Goal: Task Accomplishment & Management: Manage account settings

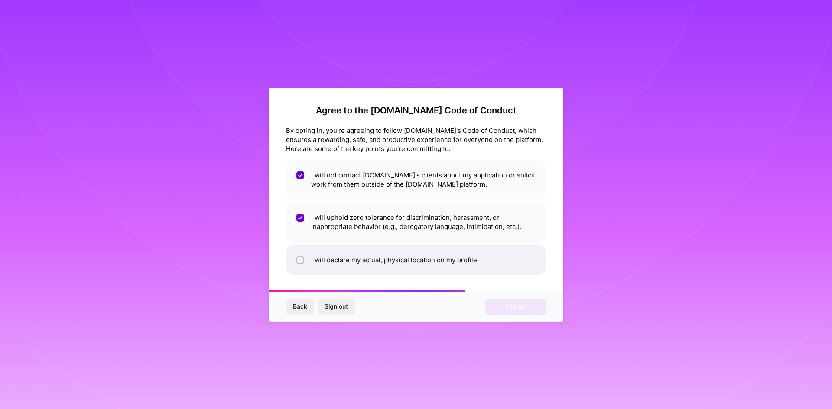
click at [334, 261] on li "I will declare my actual, physical location on my profile." at bounding box center [416, 260] width 260 height 30
checkbox input "true"
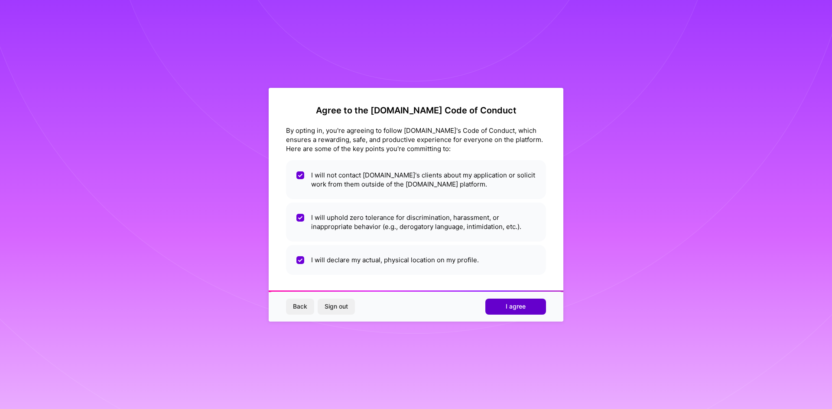
click at [521, 314] on button "I agree" at bounding box center [515, 307] width 61 height 16
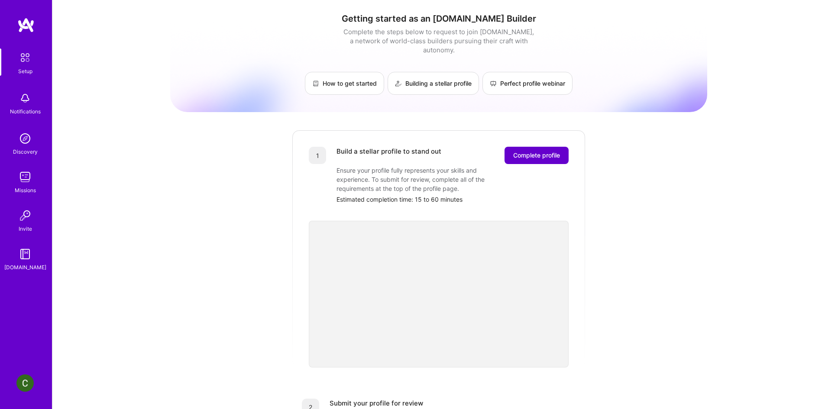
click at [549, 151] on span "Complete profile" at bounding box center [536, 155] width 47 height 9
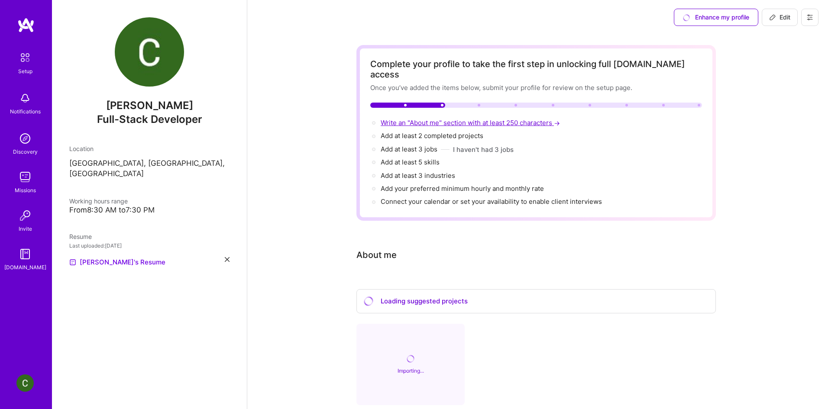
click at [436, 119] on span "Write an "About me" section with at least 250 characters →" at bounding box center [471, 123] width 181 height 8
select select "US"
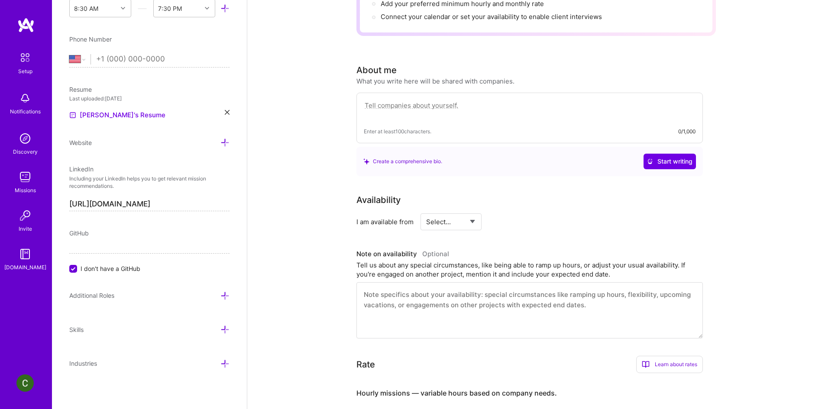
scroll to position [108, 0]
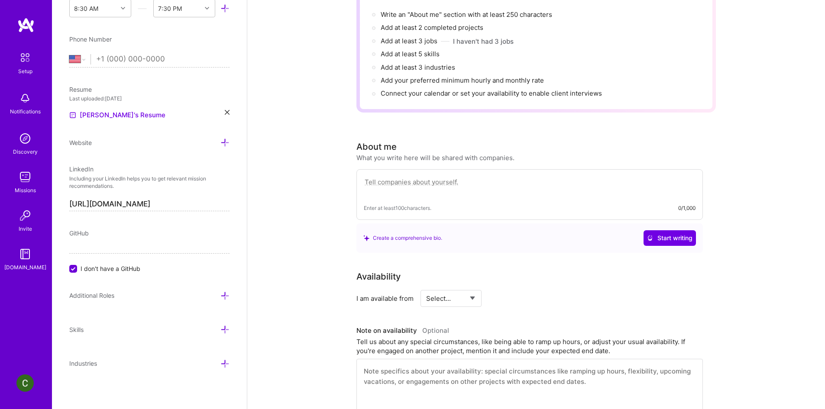
click at [396, 177] on textarea at bounding box center [530, 187] width 332 height 20
click at [659, 234] on span "Start writing" at bounding box center [669, 238] width 45 height 9
click at [435, 177] on textarea at bounding box center [530, 187] width 332 height 20
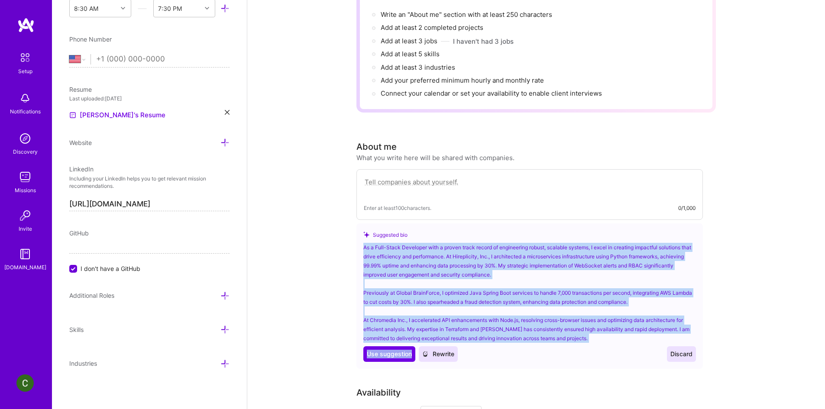
copy div "As a Full-Stack Developer with a proven track record of engineering robust, sca…"
drag, startPoint x: 361, startPoint y: 237, endPoint x: 561, endPoint y: 333, distance: 221.9
click at [561, 333] on div "Suggested bio As a Full-Stack Developer with a proven track record of engineeri…" at bounding box center [530, 297] width 347 height 146
click at [390, 350] on span "Use suggestion" at bounding box center [389, 354] width 45 height 9
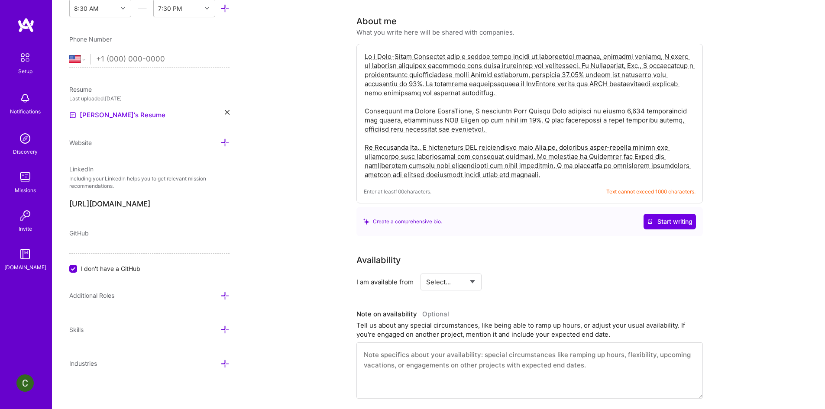
scroll to position [238, 0]
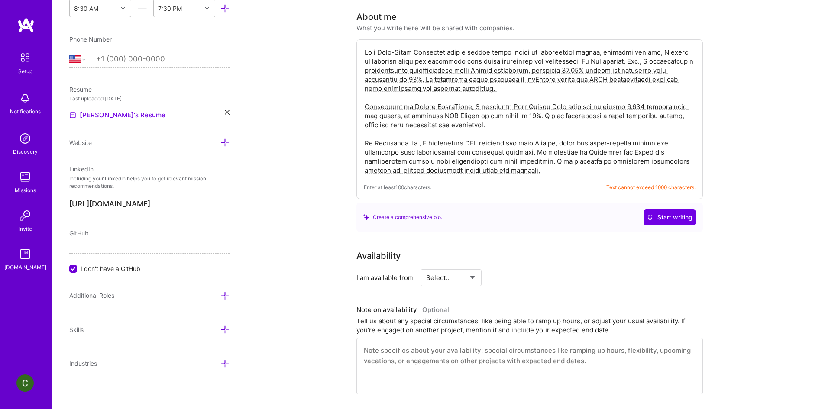
click at [521, 168] on div "Enter at least 100 characters. Text cannot exceed 1000 characters." at bounding box center [530, 119] width 347 height 160
click at [492, 166] on div "Enter at least 100 characters. Text cannot exceed 1000 characters." at bounding box center [530, 119] width 347 height 160
click at [491, 160] on textarea at bounding box center [530, 111] width 332 height 129
click at [498, 210] on div "Create a comprehensive bio. Start writing" at bounding box center [530, 218] width 333 height 16
drag, startPoint x: 504, startPoint y: 162, endPoint x: 513, endPoint y: 153, distance: 12.6
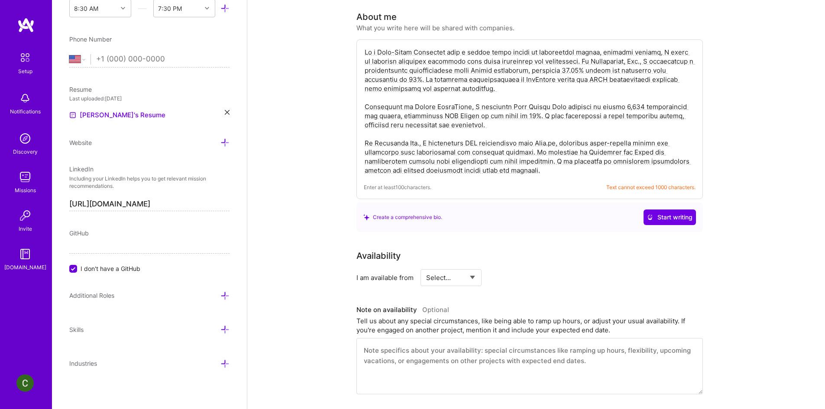
click at [513, 153] on textarea at bounding box center [530, 111] width 332 height 129
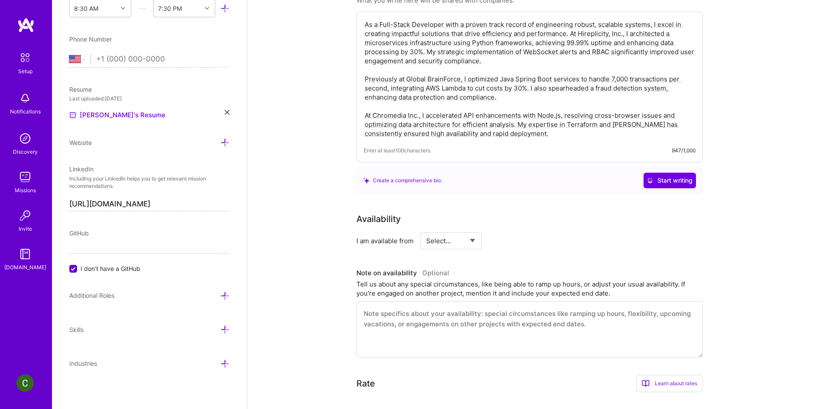
scroll to position [282, 0]
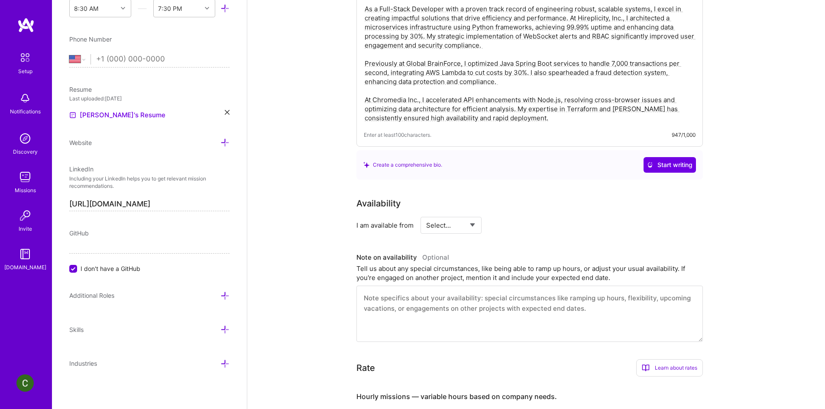
type textarea "As a Full-Stack Developer with a proven track record of engineering robust, sca…"
click at [455, 218] on select "Select... Right Now Future Date Not Available" at bounding box center [451, 225] width 50 height 22
select select "Right Now"
click at [426, 214] on select "Select... Right Now Future Date Not Available" at bounding box center [451, 225] width 50 height 22
click at [520, 217] on input at bounding box center [530, 225] width 52 height 17
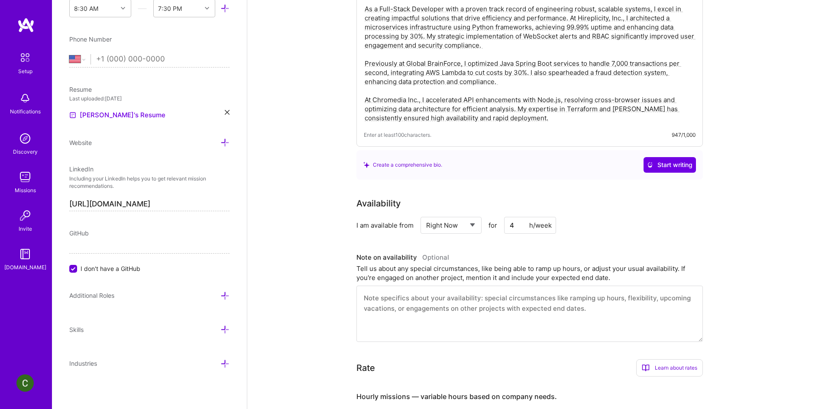
type input "40"
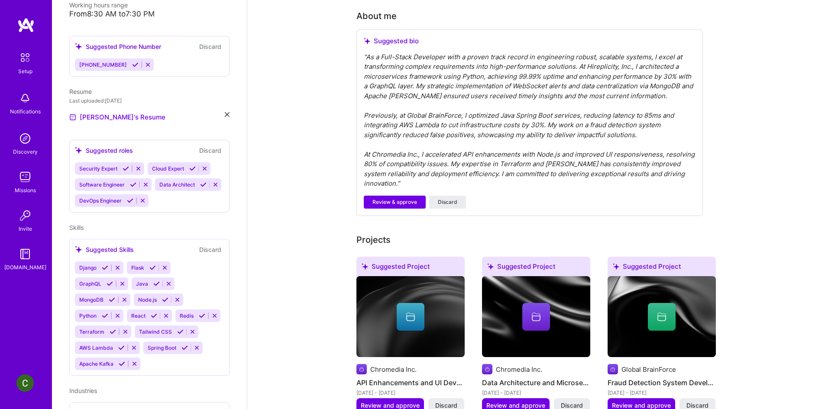
scroll to position [238, 0]
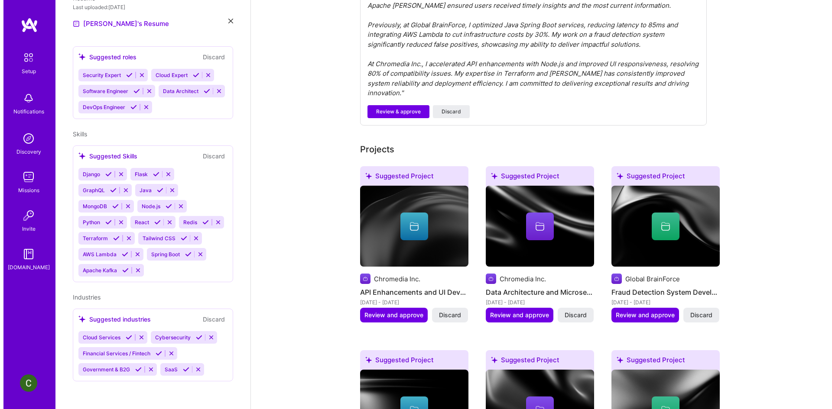
scroll to position [347, 0]
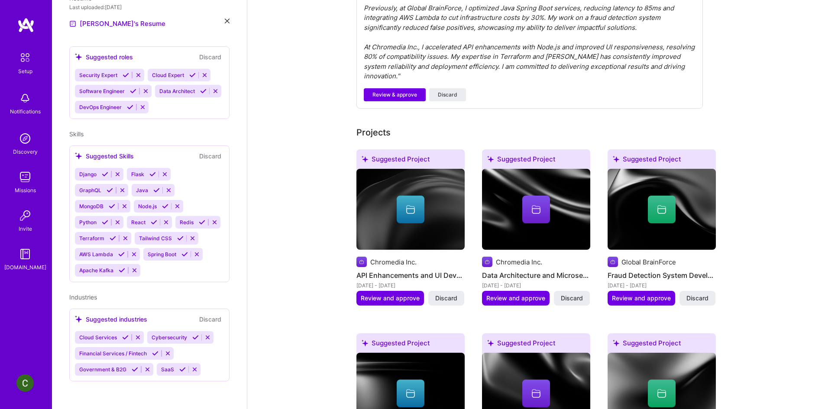
click at [327, 217] on div "Complete your profile to take the first step in unlocking full [DOMAIN_NAME] ac…" at bounding box center [536, 321] width 578 height 1267
click at [406, 294] on span "Review and approve" at bounding box center [390, 298] width 59 height 9
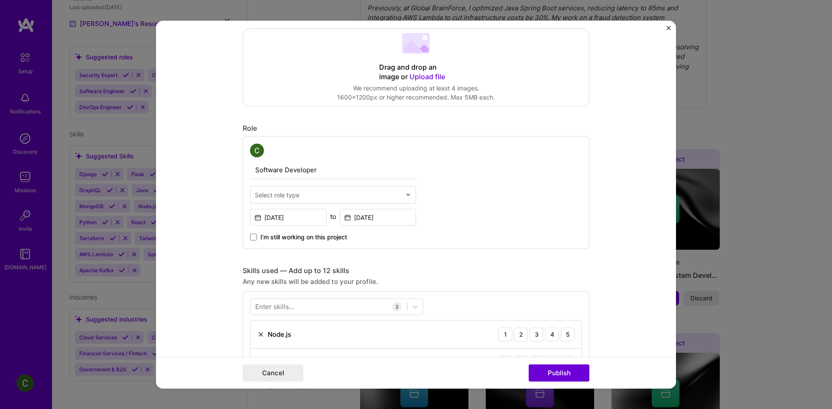
scroll to position [217, 0]
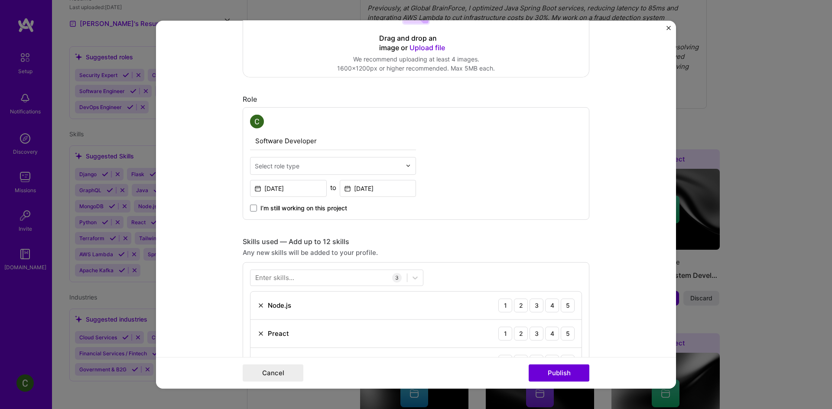
click at [330, 164] on input "text" at bounding box center [328, 165] width 146 height 9
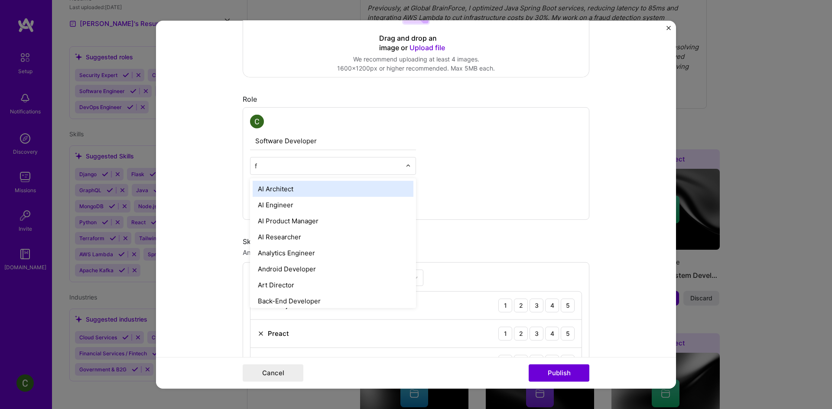
type input "fu"
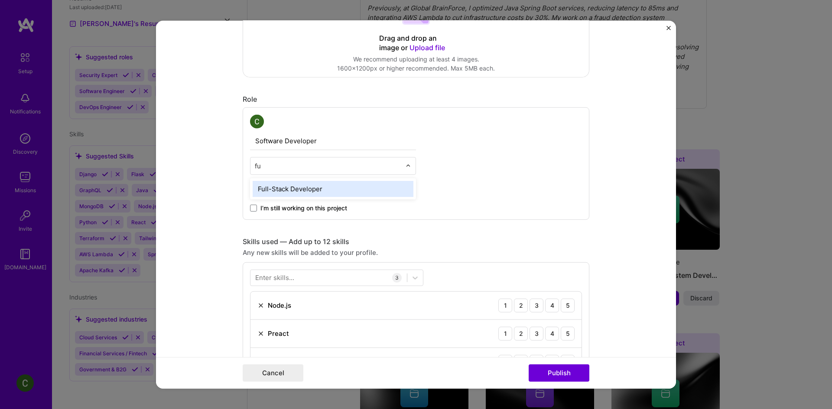
click at [313, 185] on div "Full-Stack Developer" at bounding box center [333, 189] width 161 height 16
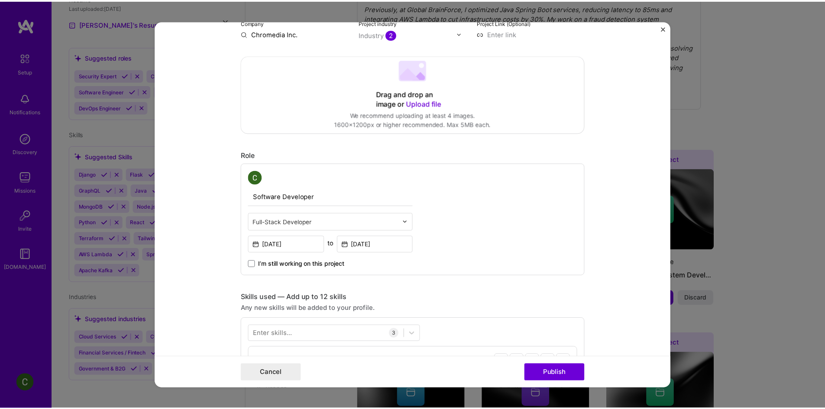
scroll to position [0, 0]
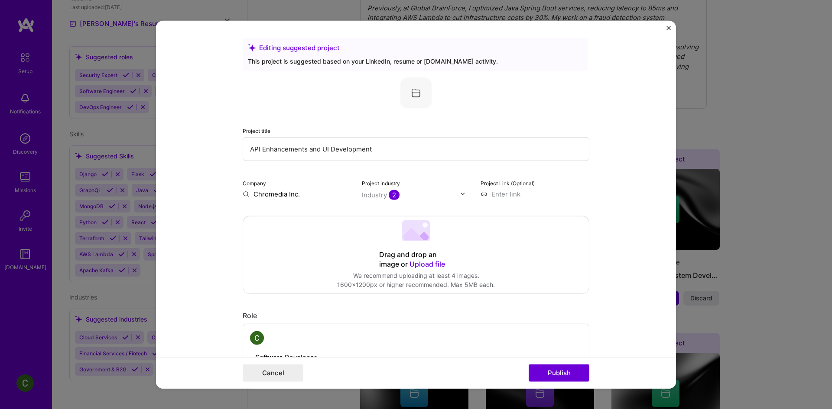
click at [710, 83] on div "Editing suggested project This project is suggested based on your LinkedIn, res…" at bounding box center [416, 204] width 832 height 409
click at [664, 25] on form "Editing suggested project This project is suggested based on your LinkedIn, res…" at bounding box center [416, 204] width 520 height 369
click at [667, 26] on img "Close" at bounding box center [668, 28] width 4 height 4
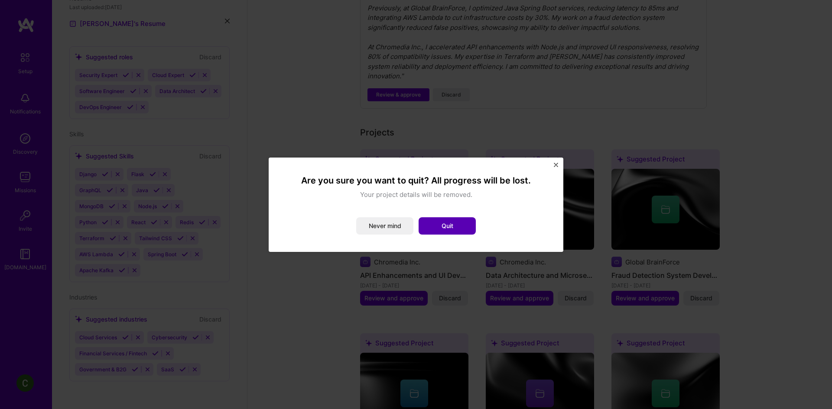
click at [448, 226] on button "Quit" at bounding box center [447, 226] width 57 height 17
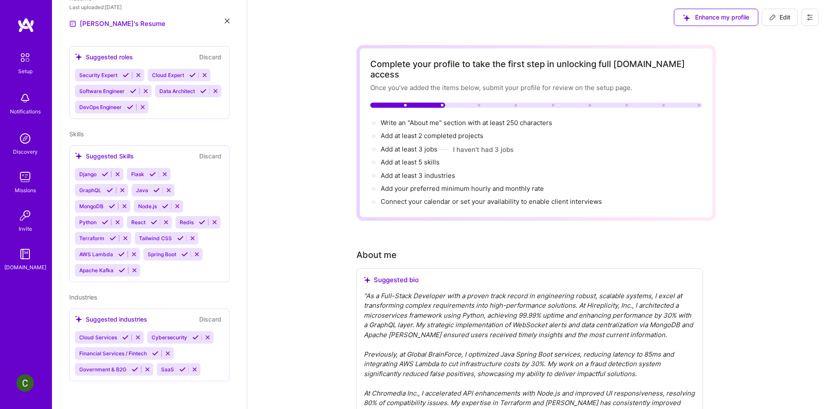
scroll to position [217, 0]
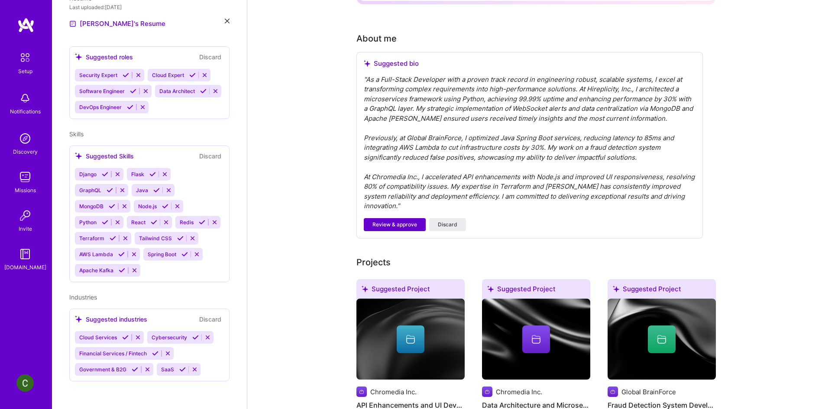
click at [392, 221] on span "Review & approve" at bounding box center [395, 225] width 45 height 8
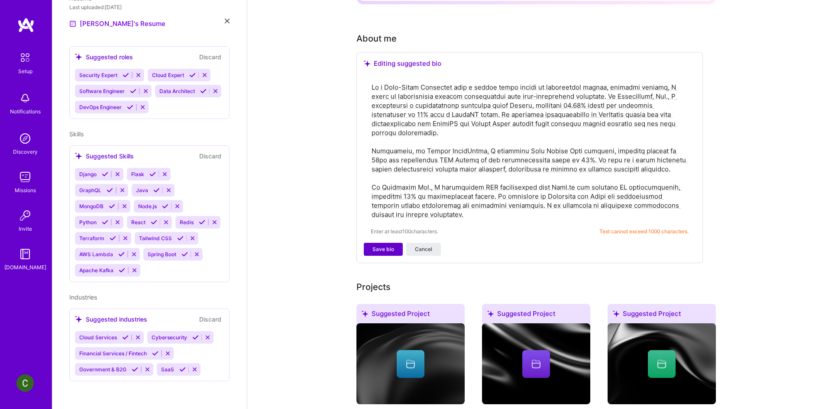
click at [382, 246] on span "Save bio" at bounding box center [384, 250] width 22 height 8
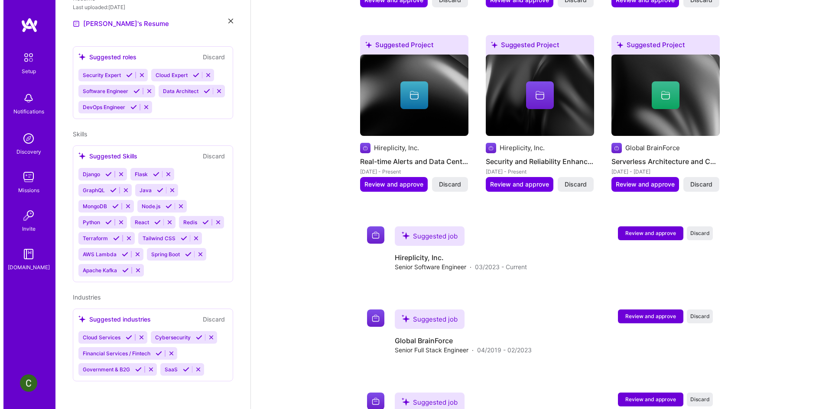
scroll to position [780, 0]
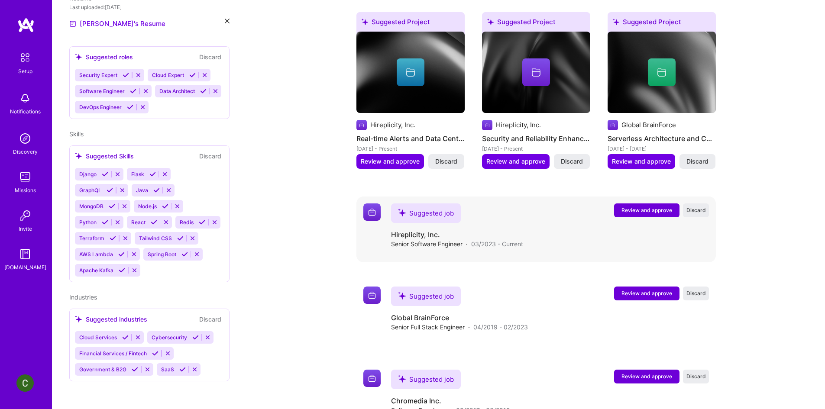
click at [639, 207] on span "Review and approve" at bounding box center [647, 210] width 51 height 7
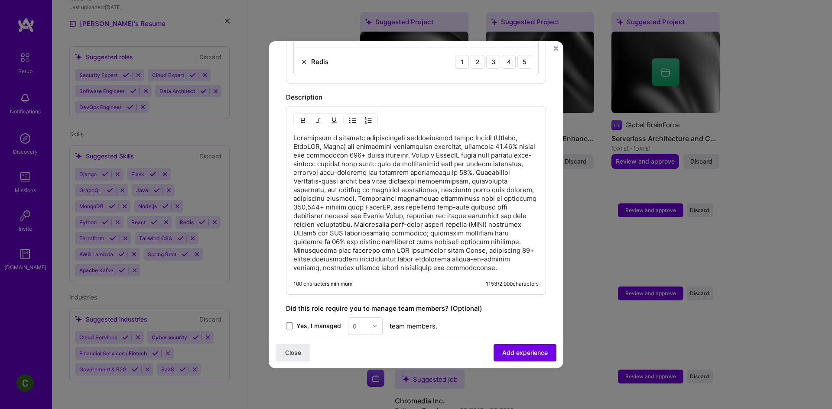
scroll to position [633, 0]
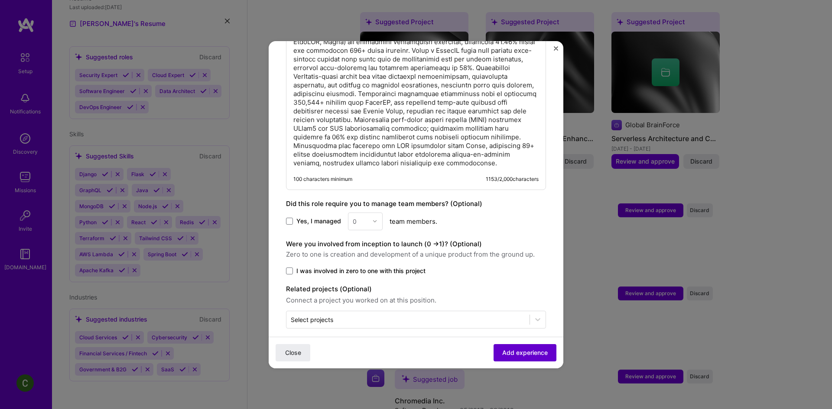
click at [518, 346] on button "Add experience" at bounding box center [525, 352] width 63 height 17
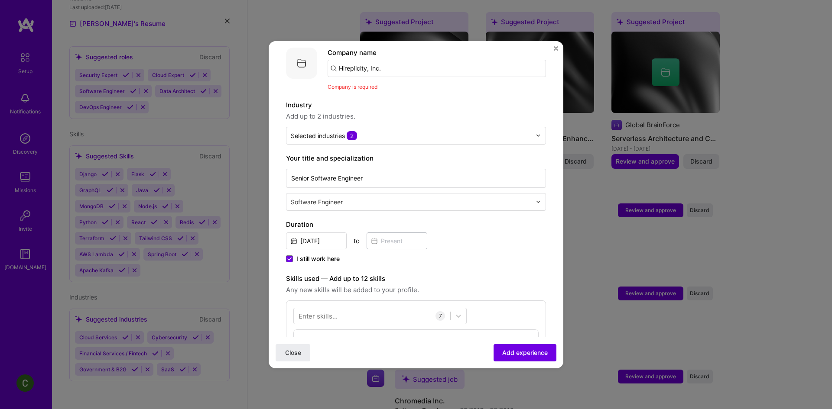
scroll to position [87, 0]
click at [399, 62] on input "Hireplicity, Inc." at bounding box center [437, 70] width 218 height 17
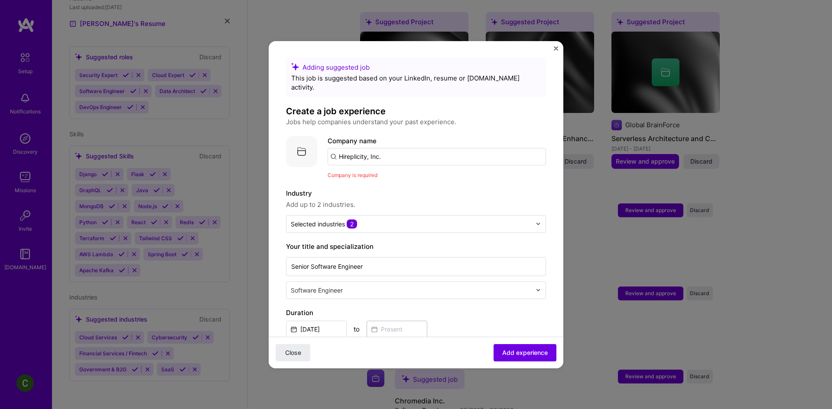
scroll to position [0, 0]
click at [393, 149] on input "Hireplicity, Inc." at bounding box center [437, 157] width 218 height 17
click at [520, 357] on span "Add experience" at bounding box center [524, 352] width 45 height 9
click at [354, 149] on input "Hireplicity, Inc." at bounding box center [437, 157] width 218 height 17
click at [316, 142] on img at bounding box center [301, 152] width 31 height 31
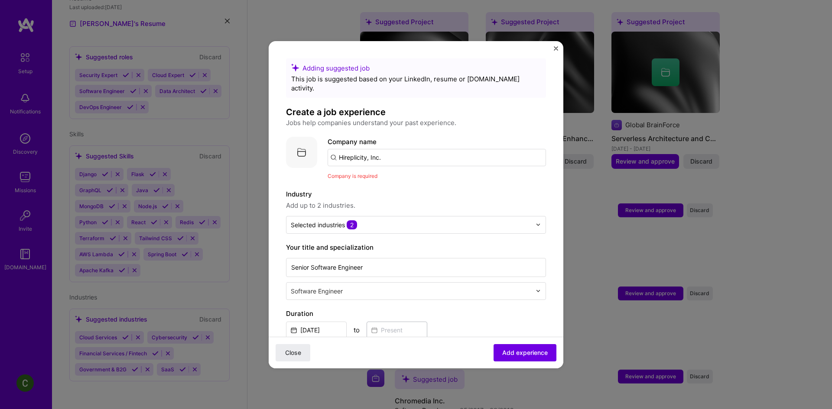
click at [342, 138] on label "Company name" at bounding box center [352, 142] width 49 height 8
click at [399, 149] on input "Hireplicity, Inc." at bounding box center [437, 157] width 218 height 17
type input "Hireplicity, Inc."
click at [409, 178] on div "Hireplicity, Inc." at bounding box center [403, 181] width 54 height 15
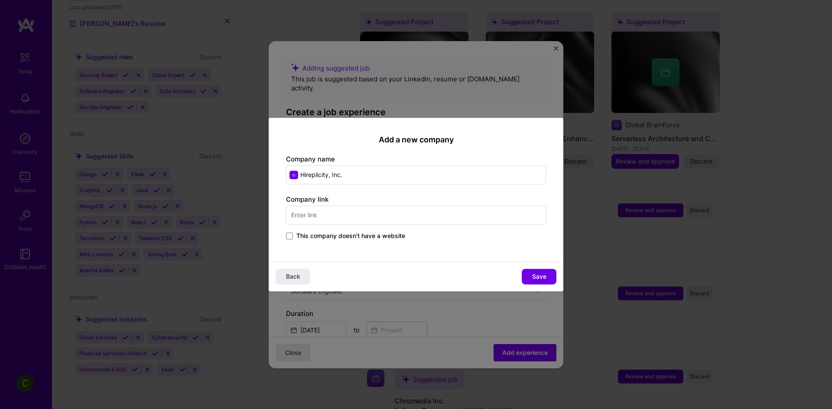
click at [321, 216] on input "text" at bounding box center [416, 215] width 260 height 19
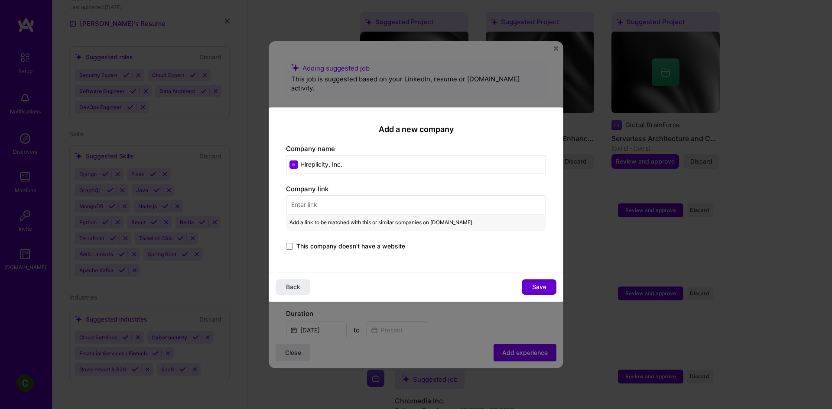
click at [537, 288] on span "Save" at bounding box center [539, 287] width 14 height 9
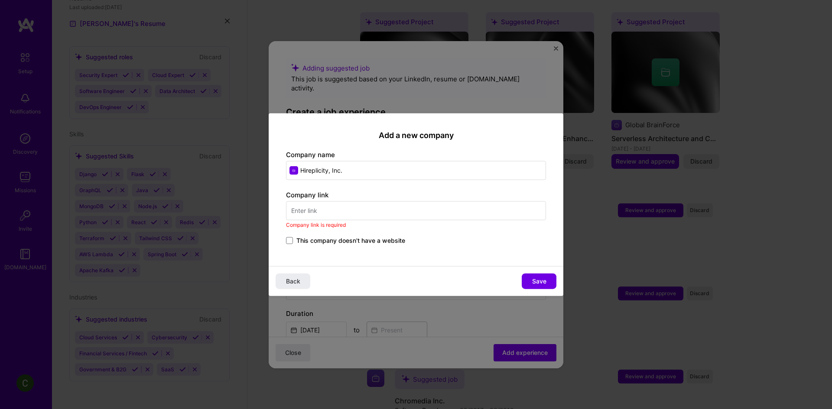
click at [326, 206] on input "text" at bounding box center [416, 210] width 260 height 19
drag, startPoint x: 351, startPoint y: 169, endPoint x: 299, endPoint y: 163, distance: 52.7
click at [299, 163] on input "Hireplicity, Inc." at bounding box center [416, 170] width 260 height 19
click at [368, 208] on input "text" at bounding box center [416, 210] width 260 height 19
paste input "[URL][DOMAIN_NAME]"
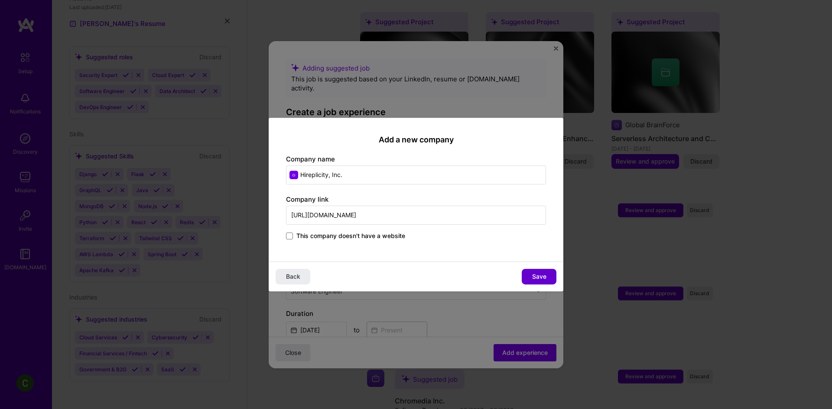
type input "[URL][DOMAIN_NAME]"
click at [539, 278] on span "Save" at bounding box center [539, 277] width 14 height 9
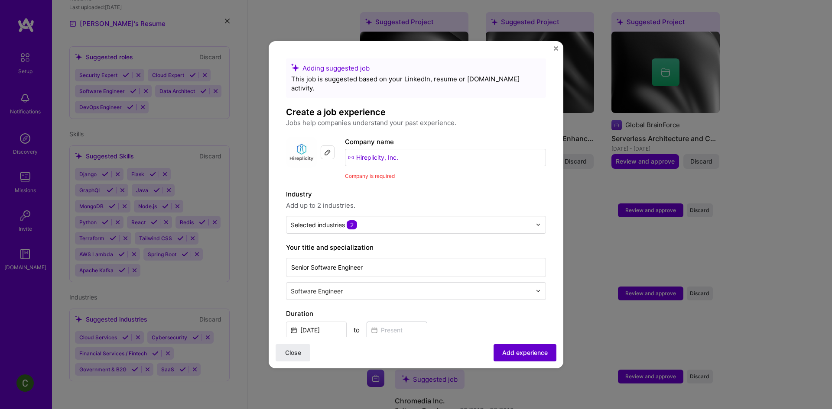
click at [527, 356] on span "Add experience" at bounding box center [524, 352] width 45 height 9
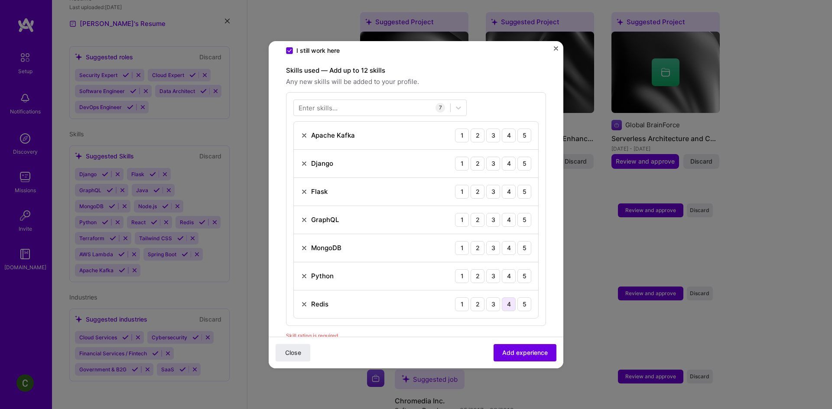
scroll to position [300, 0]
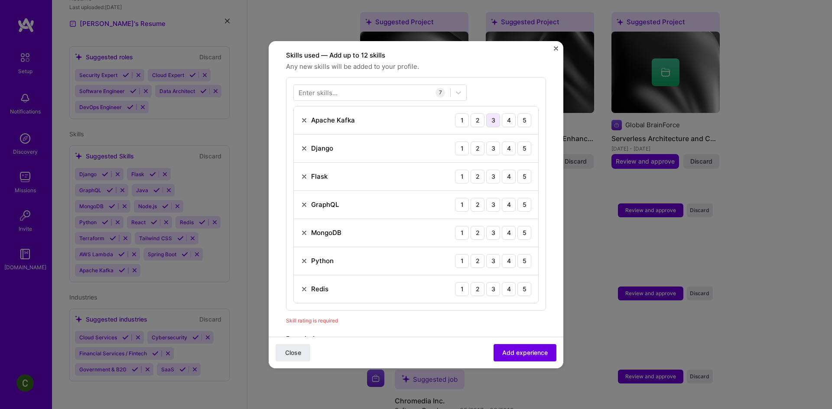
click at [488, 114] on div "3" at bounding box center [493, 121] width 14 height 14
click at [520, 142] on div "5" at bounding box center [524, 149] width 14 height 14
click at [517, 170] on div "5" at bounding box center [524, 177] width 14 height 14
click at [517, 198] on div "5" at bounding box center [524, 205] width 14 height 14
click at [518, 228] on div "5" at bounding box center [524, 233] width 14 height 14
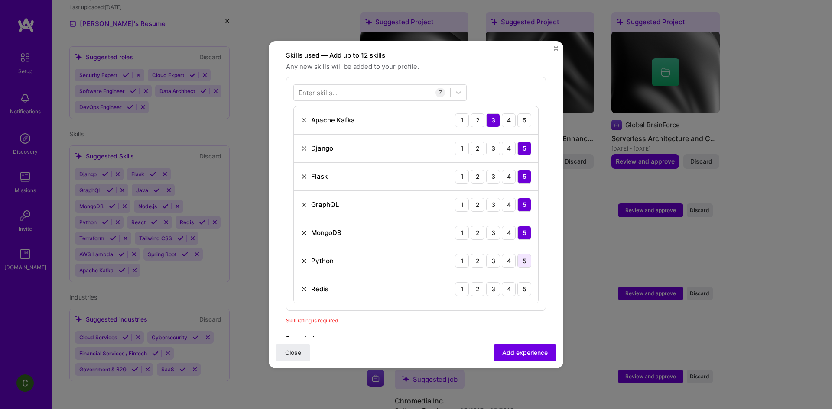
click at [518, 254] on div "5" at bounding box center [524, 261] width 14 height 14
click at [504, 282] on div "4" at bounding box center [509, 289] width 14 height 14
click at [517, 347] on button "Add experience" at bounding box center [525, 352] width 63 height 17
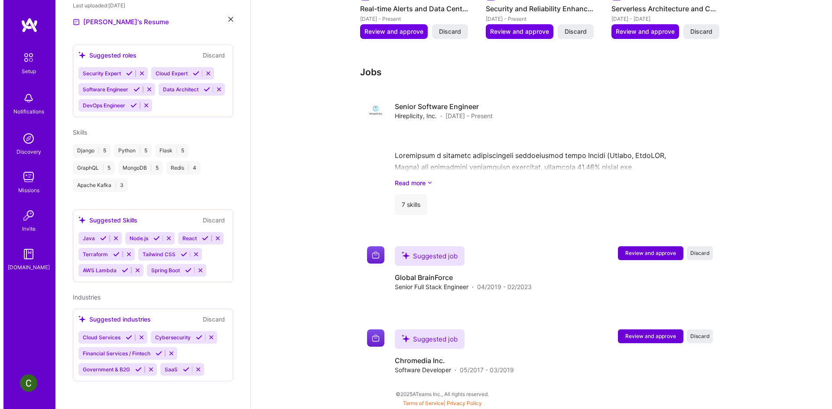
scroll to position [877, 0]
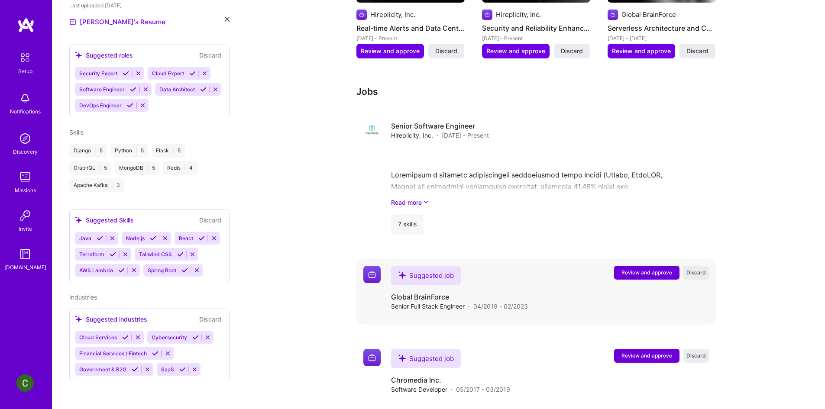
click at [651, 269] on span "Review and approve" at bounding box center [647, 272] width 51 height 7
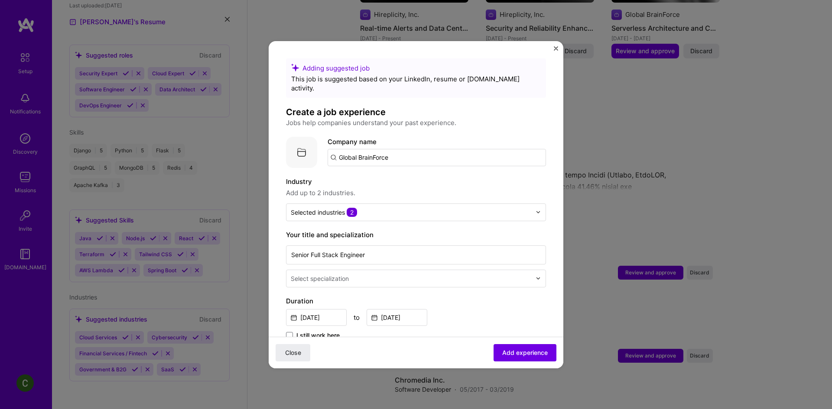
click at [412, 149] on input "Global BrainForce" at bounding box center [437, 157] width 218 height 17
type input "Global BrainForce"
click at [404, 174] on div "Global BrainForce" at bounding box center [407, 181] width 63 height 15
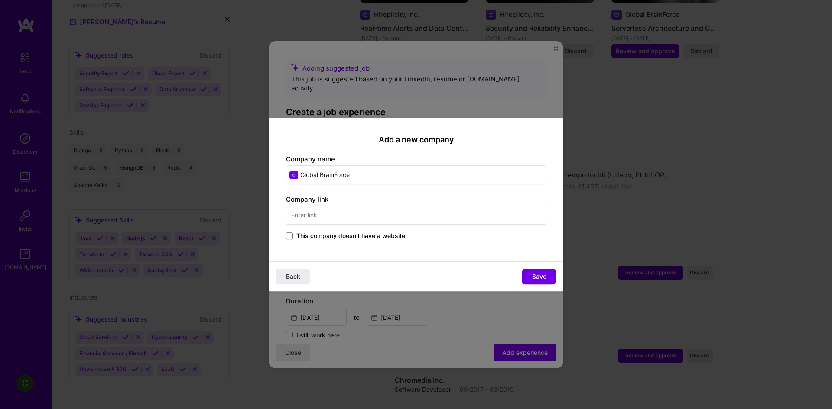
drag, startPoint x: 355, startPoint y: 179, endPoint x: 291, endPoint y: 179, distance: 64.6
click at [291, 179] on input "Global BrainForce" at bounding box center [416, 175] width 260 height 19
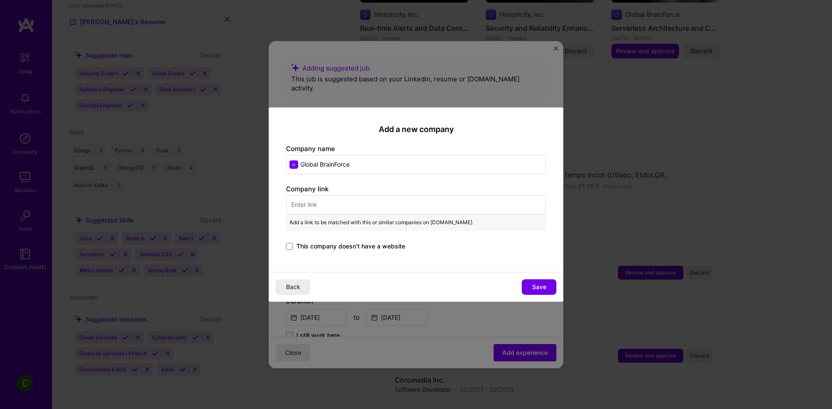
click at [353, 196] on input "text" at bounding box center [416, 204] width 260 height 19
paste input "[URL][DOMAIN_NAME]"
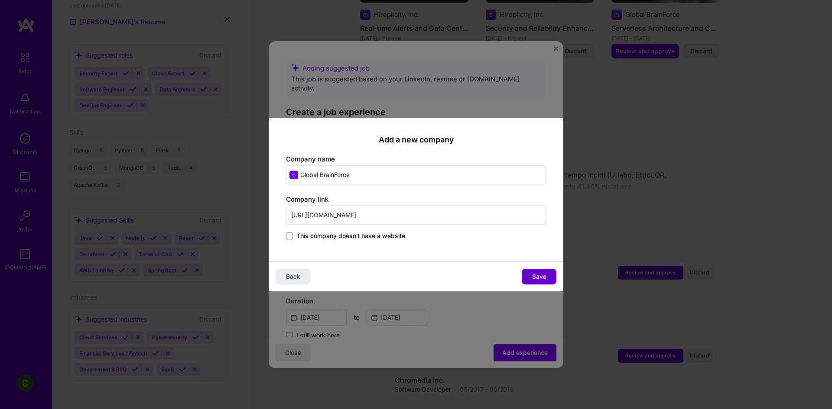
type input "[URL][DOMAIN_NAME]"
click at [538, 275] on span "Save" at bounding box center [539, 277] width 14 height 9
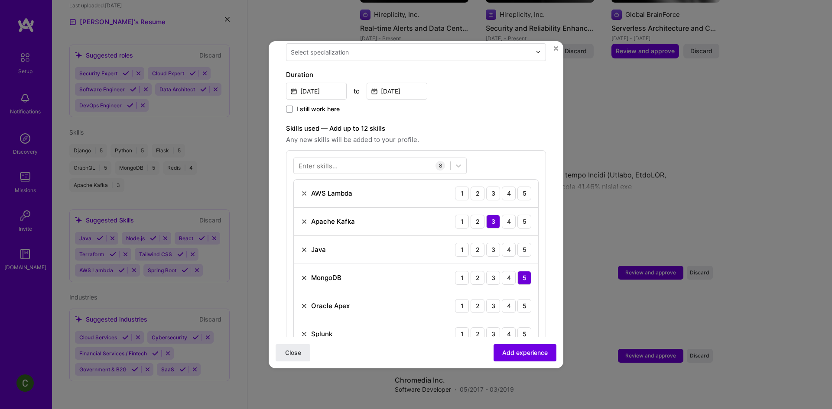
scroll to position [303, 0]
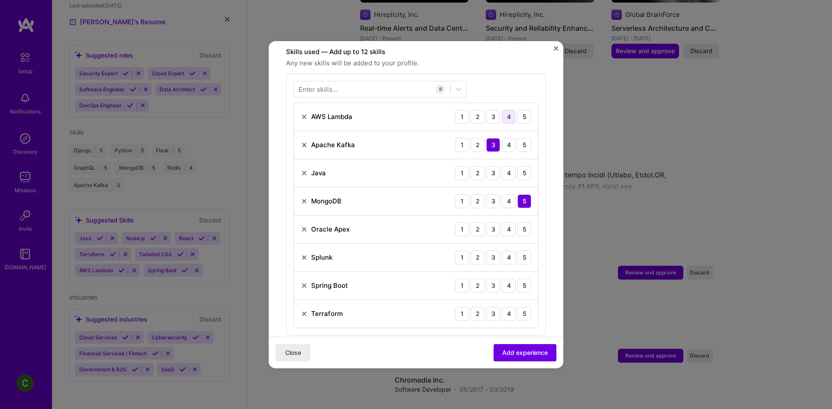
click at [502, 110] on div "4" at bounding box center [509, 117] width 14 height 14
click at [502, 166] on div "4" at bounding box center [509, 173] width 14 height 14
click at [489, 224] on div "3" at bounding box center [493, 230] width 14 height 14
click at [493, 251] on div "3" at bounding box center [493, 258] width 14 height 14
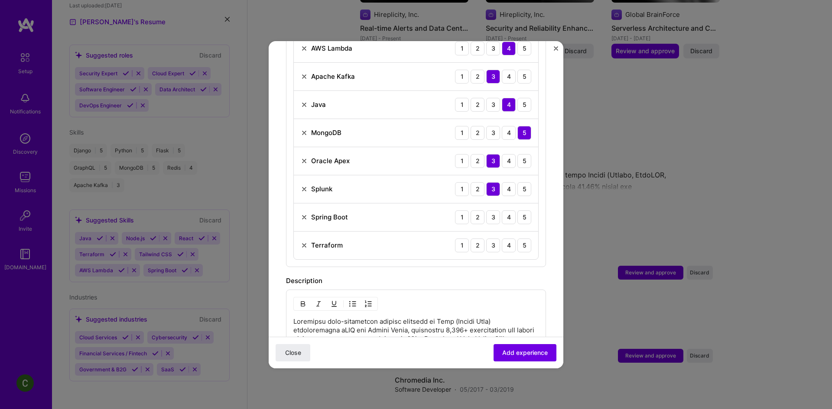
scroll to position [390, 0]
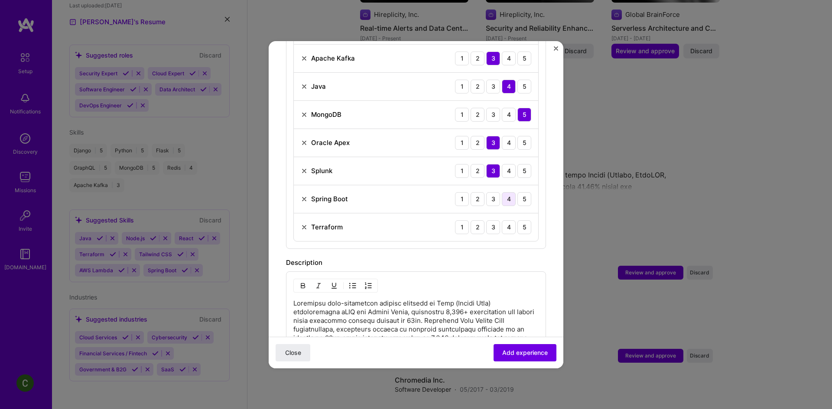
click at [506, 192] on div "4" at bounding box center [509, 199] width 14 height 14
click at [517, 221] on div "5" at bounding box center [524, 228] width 14 height 14
click at [514, 347] on button "Add experience" at bounding box center [525, 352] width 63 height 17
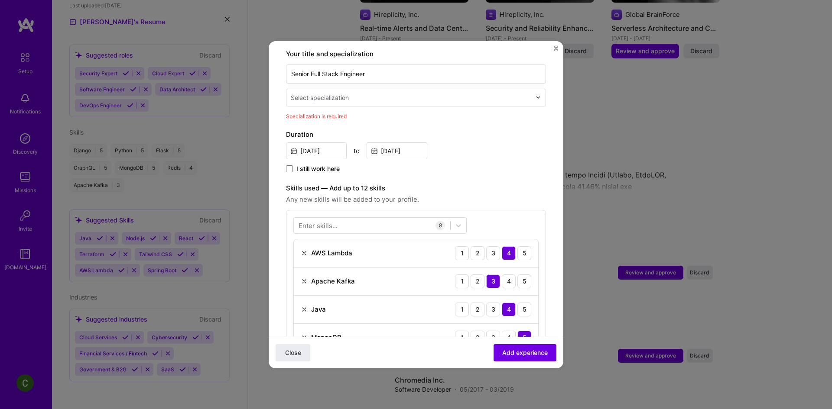
scroll to position [180, 0]
click at [367, 91] on div "Select specialization" at bounding box center [410, 99] width 249 height 17
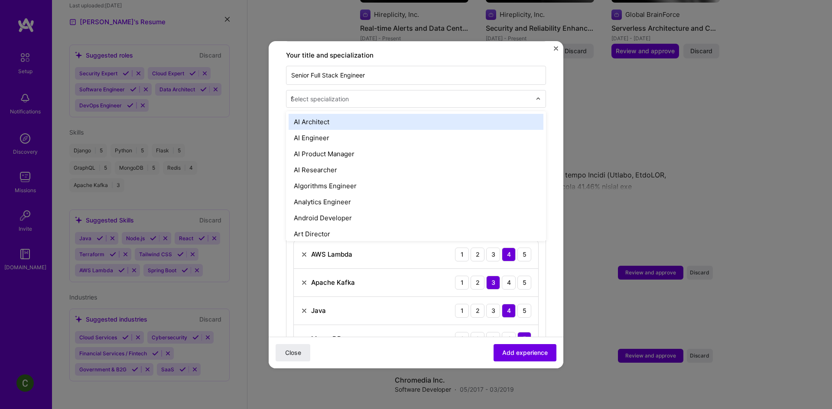
type input "fu"
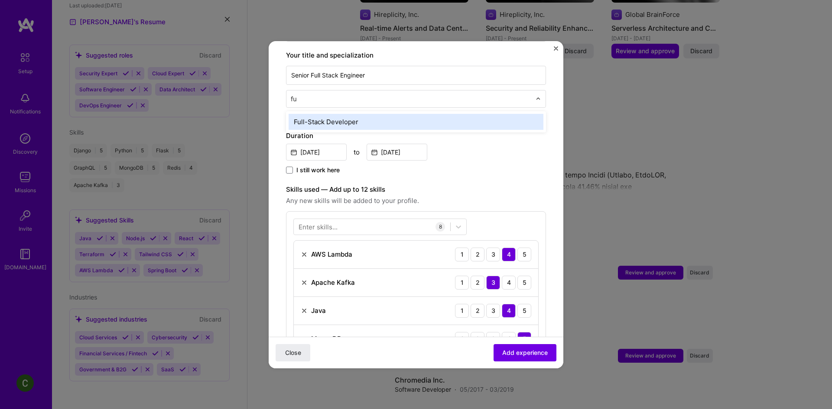
click at [332, 114] on div "Full-Stack Developer" at bounding box center [416, 122] width 255 height 16
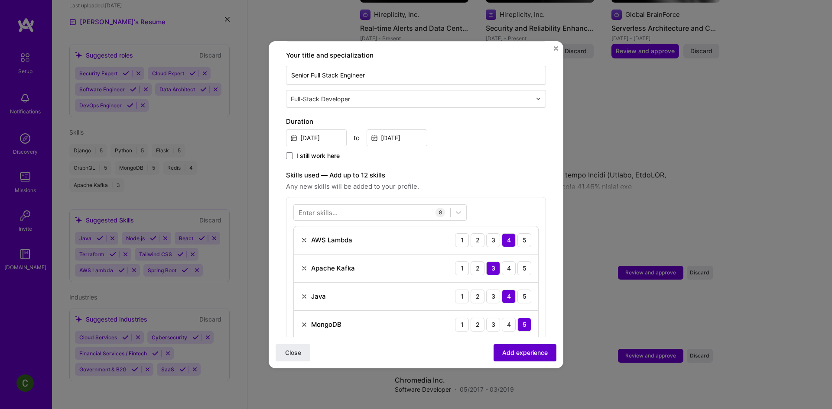
click at [527, 360] on button "Add experience" at bounding box center [525, 352] width 63 height 17
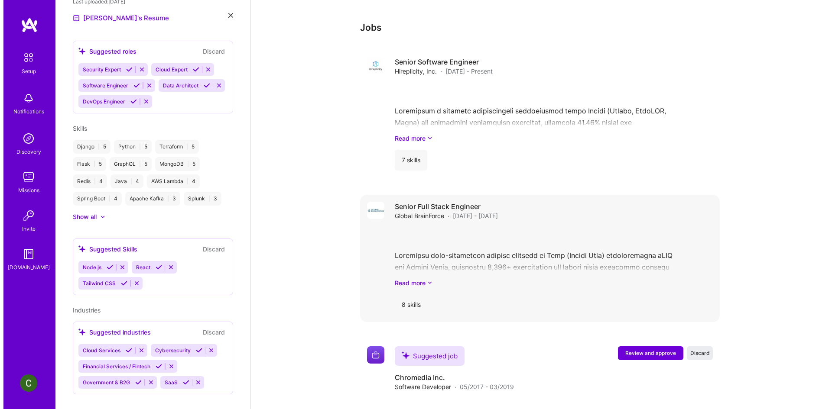
scroll to position [939, 0]
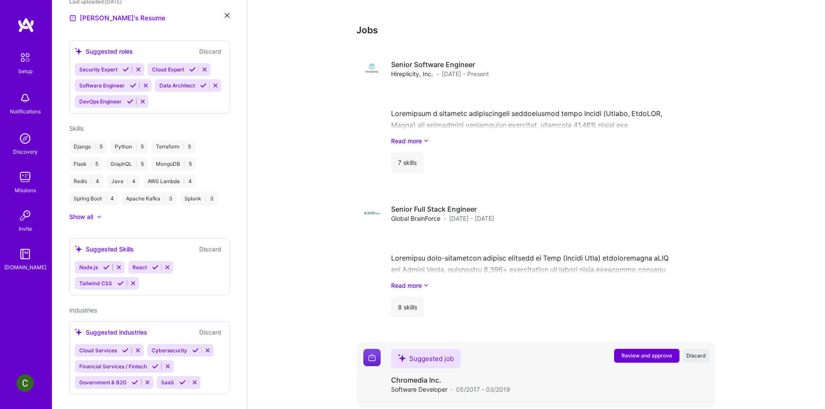
click at [648, 352] on span "Review and approve" at bounding box center [647, 355] width 51 height 7
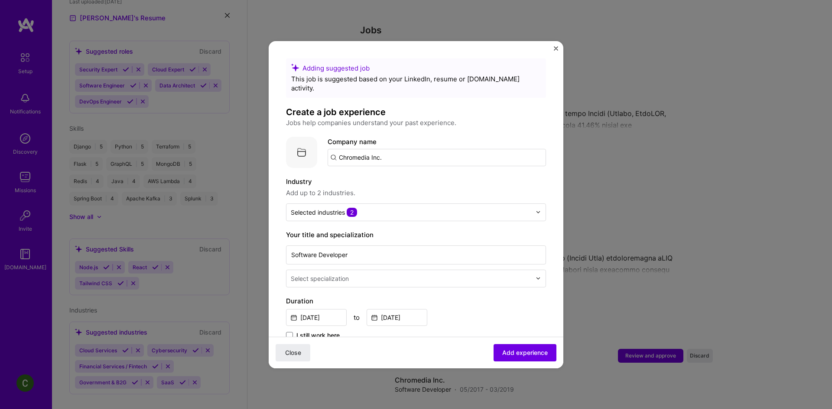
click at [428, 149] on input "Chromedia Inc." at bounding box center [437, 157] width 218 height 17
click at [403, 153] on input "Chromedia Inc." at bounding box center [437, 157] width 218 height 17
type input "Chromedia In"
click at [402, 174] on div "Chromedia In" at bounding box center [400, 181] width 49 height 15
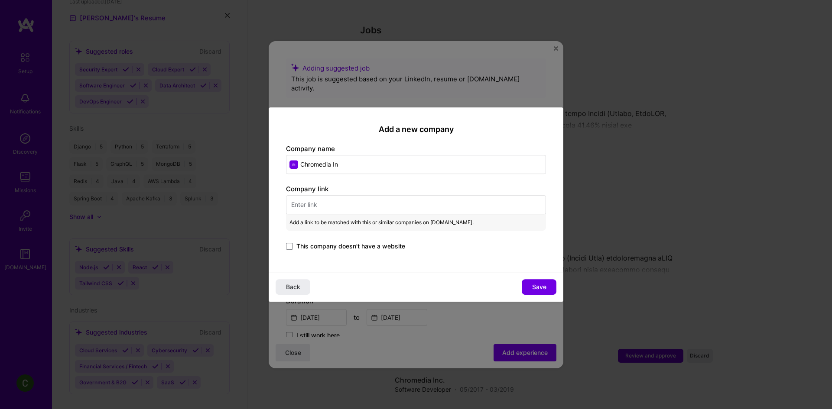
click at [375, 207] on input "text" at bounding box center [416, 204] width 260 height 19
click at [295, 246] on label "This company doesn't have a website" at bounding box center [345, 246] width 119 height 9
click at [0, 0] on input "This company doesn't have a website" at bounding box center [0, 0] width 0 height 0
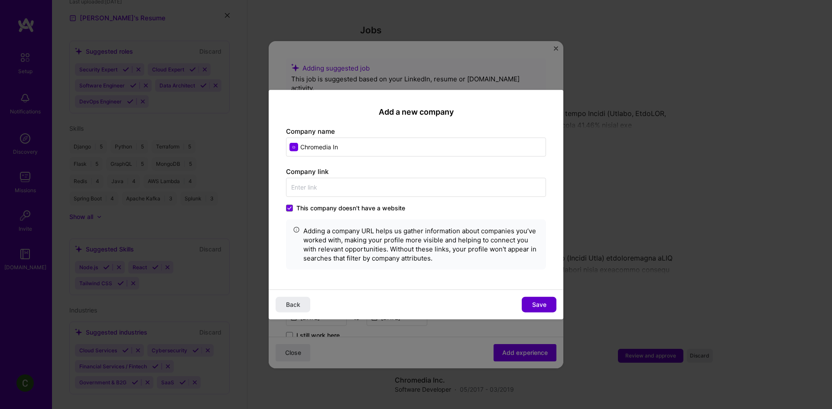
click at [536, 304] on span "Save" at bounding box center [539, 305] width 14 height 9
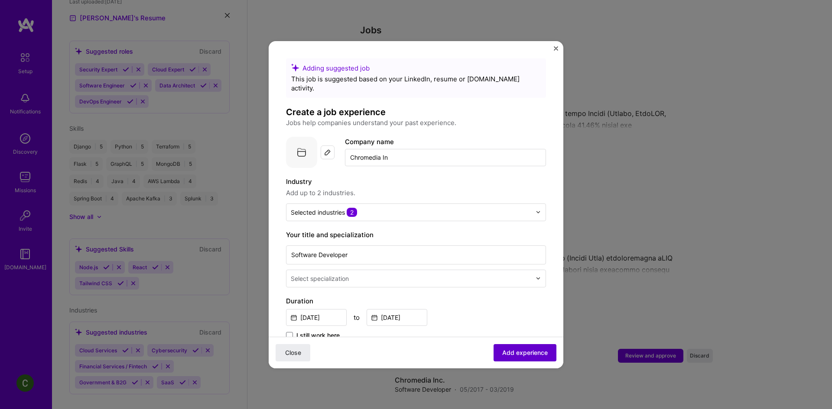
click at [515, 358] on button "Add experience" at bounding box center [525, 352] width 63 height 17
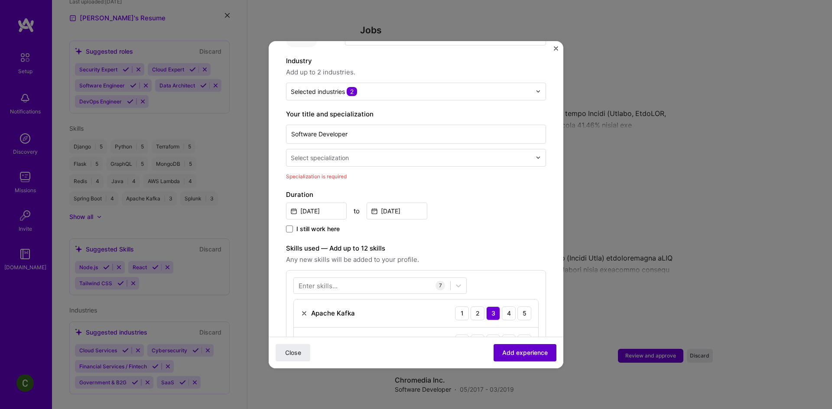
scroll to position [180, 0]
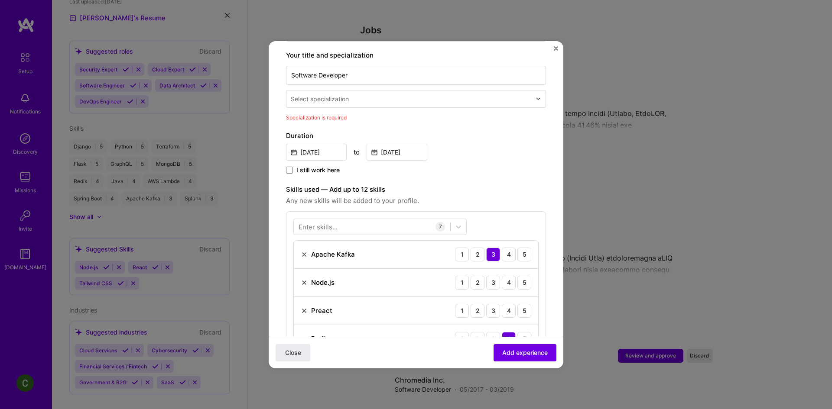
click at [343, 94] on div "Select specialization" at bounding box center [320, 98] width 58 height 9
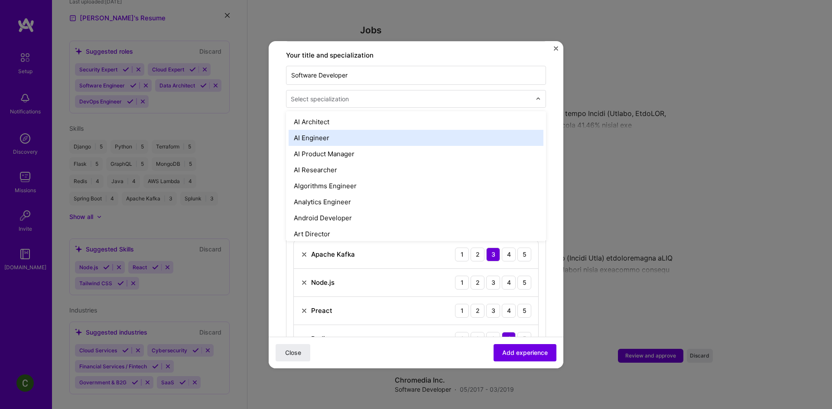
click at [337, 130] on div "AI Engineer" at bounding box center [416, 138] width 255 height 16
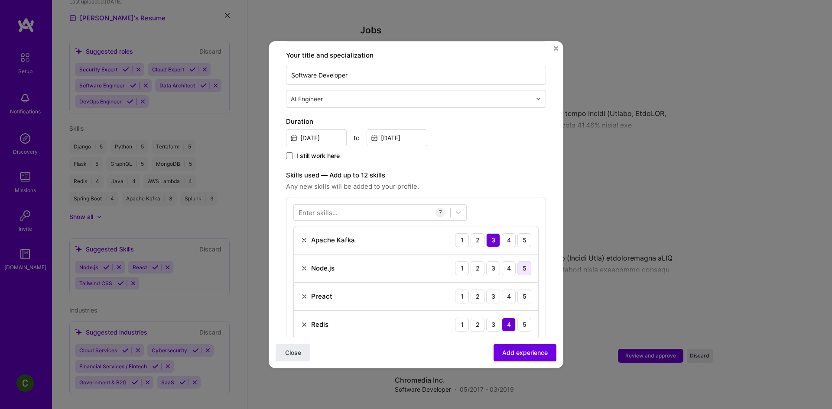
click at [523, 262] on div "5" at bounding box center [524, 269] width 14 height 14
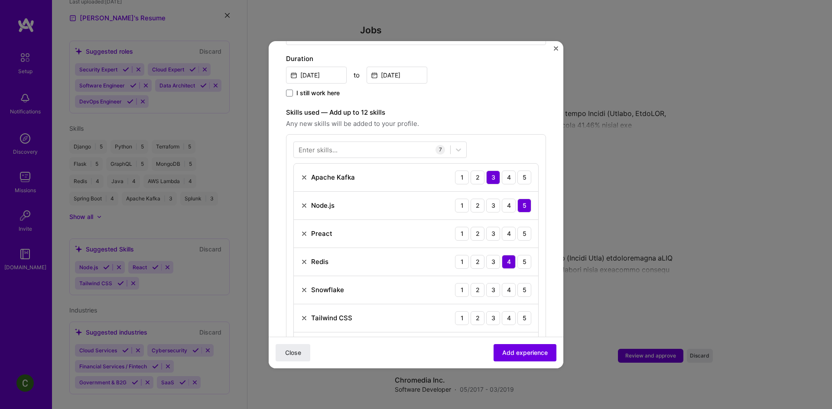
scroll to position [266, 0]
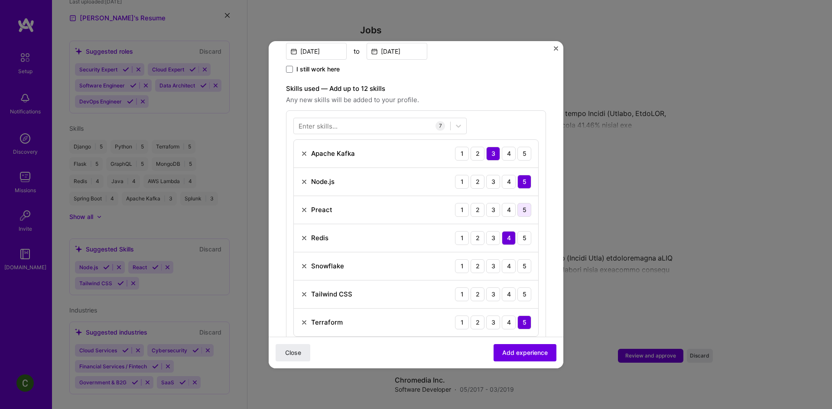
click at [520, 203] on div "5" at bounding box center [524, 210] width 14 height 14
click at [300, 201] on div "Preact 1 2 3 4 5" at bounding box center [416, 210] width 244 height 28
click at [304, 207] on img at bounding box center [304, 210] width 7 height 7
click at [491, 231] on div "3" at bounding box center [493, 238] width 14 height 14
click at [520, 260] on div "5" at bounding box center [524, 267] width 14 height 14
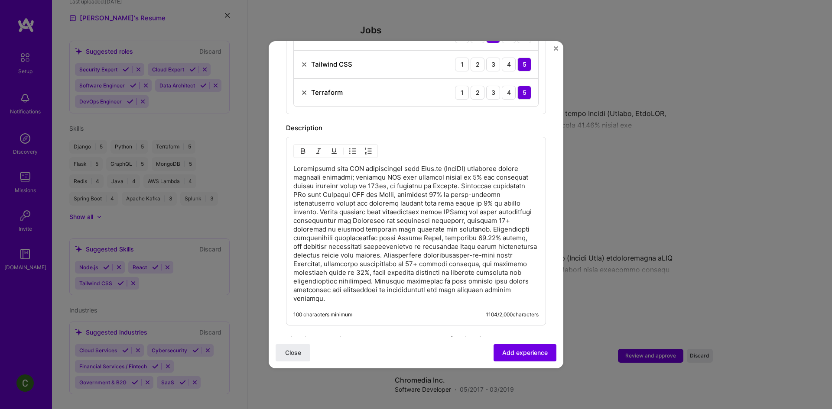
scroll to position [483, 0]
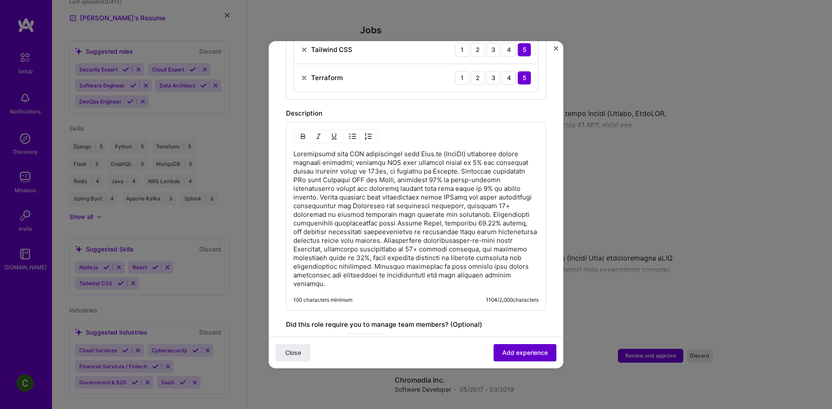
click at [516, 351] on span "Add experience" at bounding box center [524, 352] width 45 height 9
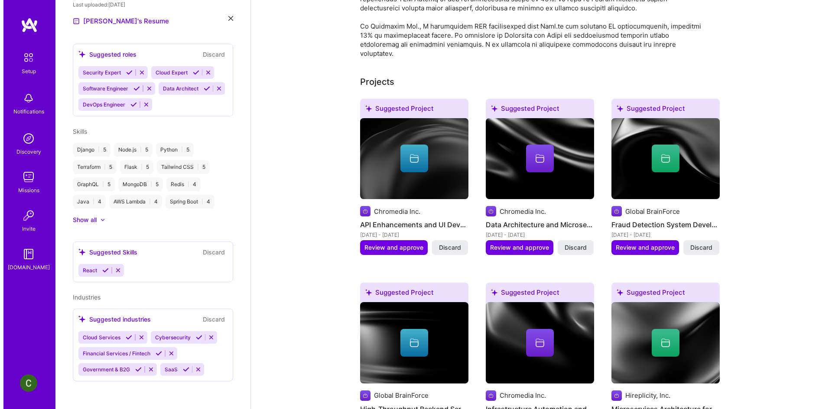
scroll to position [303, 0]
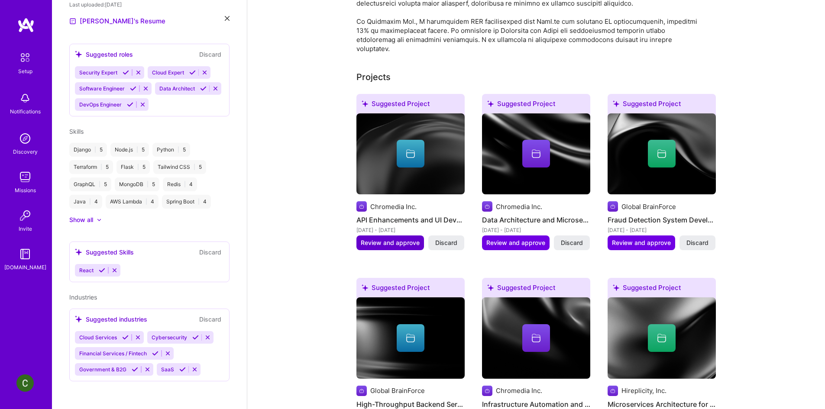
click at [384, 239] on span "Review and approve" at bounding box center [390, 243] width 59 height 9
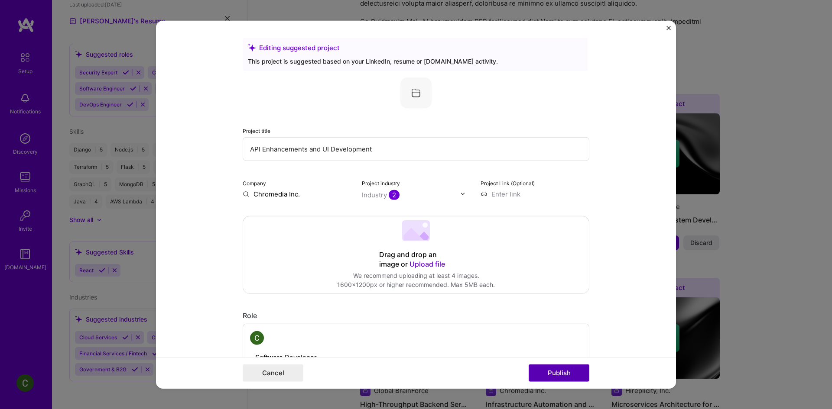
click at [558, 368] on button "Publish" at bounding box center [559, 373] width 61 height 17
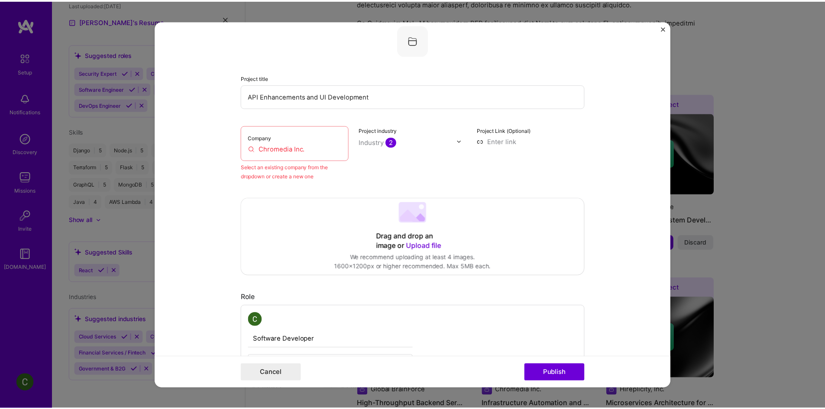
scroll to position [57, 0]
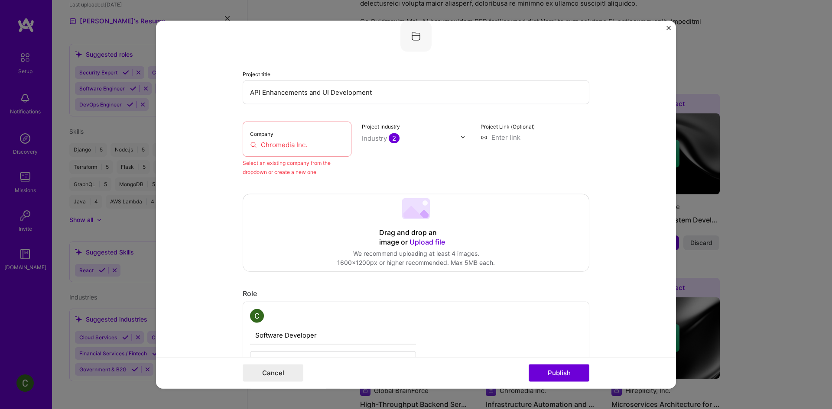
click at [292, 133] on div "Company Chromedia Inc." at bounding box center [297, 138] width 109 height 35
click at [255, 148] on input "Chromedia Inc." at bounding box center [297, 144] width 94 height 9
click at [255, 135] on label "Company" at bounding box center [261, 133] width 23 height 6
click at [299, 144] on input "Chromedia Inc." at bounding box center [297, 144] width 94 height 9
click at [318, 143] on input "Chromedia Inc." at bounding box center [297, 144] width 94 height 9
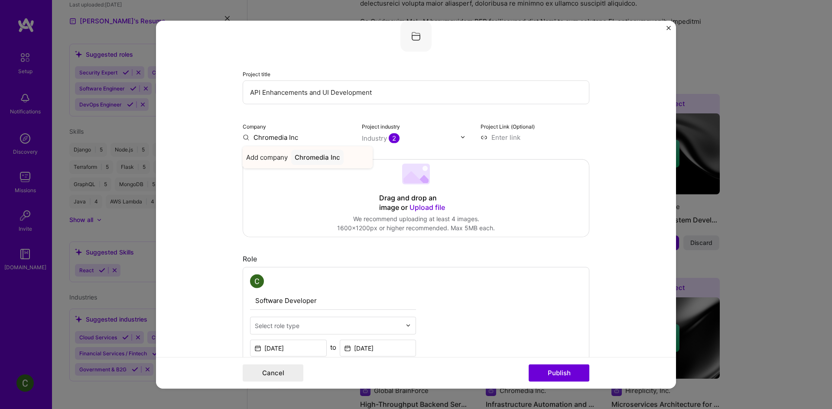
type input "Chromedia Inc"
click at [299, 153] on div "Chromedia Inc" at bounding box center [317, 156] width 52 height 15
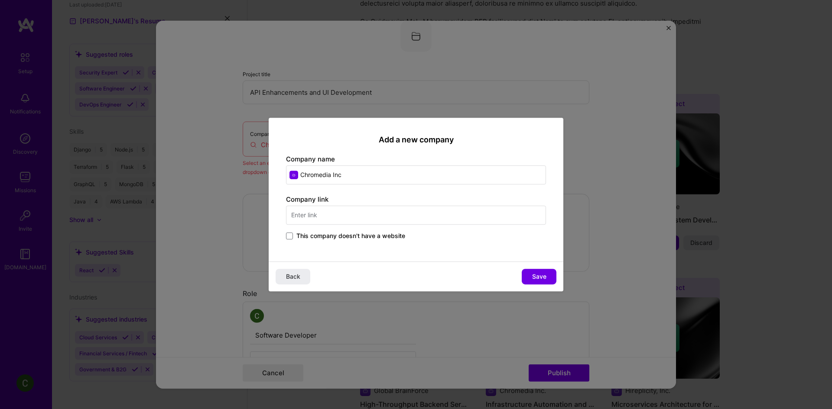
click at [328, 218] on input "text" at bounding box center [416, 215] width 260 height 19
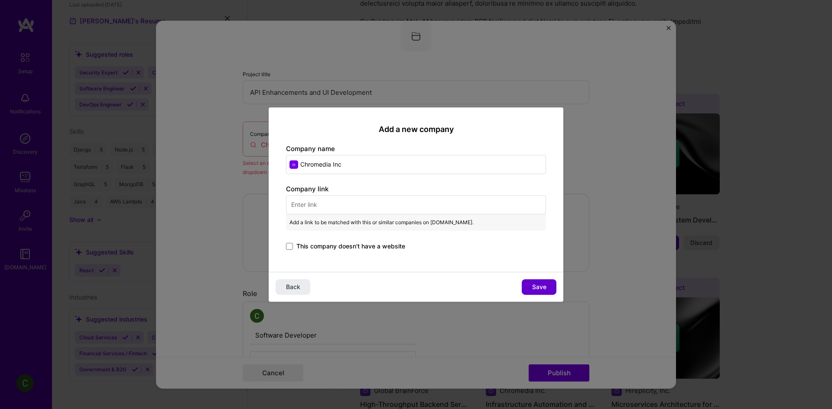
click at [533, 285] on span "Save" at bounding box center [539, 287] width 14 height 9
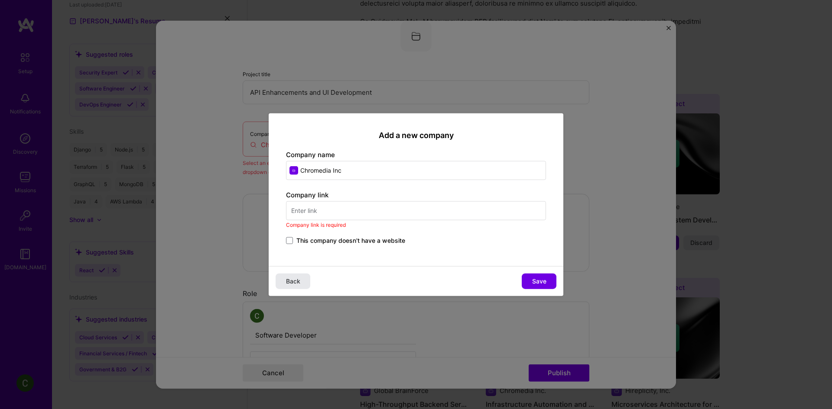
click at [294, 276] on button "Back" at bounding box center [293, 282] width 35 height 16
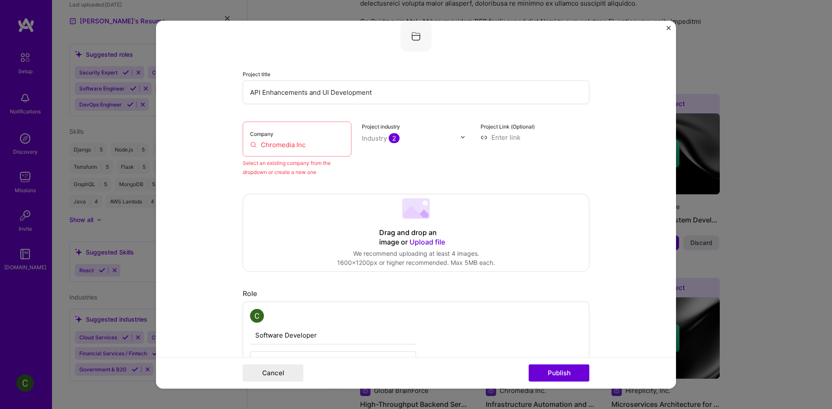
click at [667, 20] on div "Editing suggested project This project is suggested based on your LinkedIn, res…" at bounding box center [416, 204] width 832 height 409
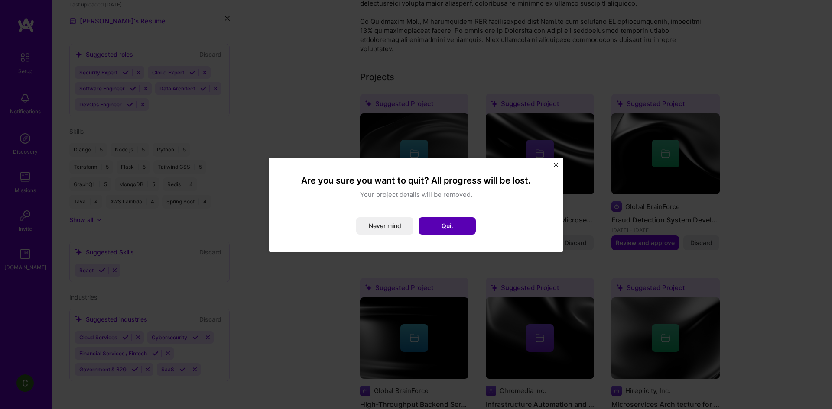
click at [454, 219] on button "Quit" at bounding box center [447, 226] width 57 height 17
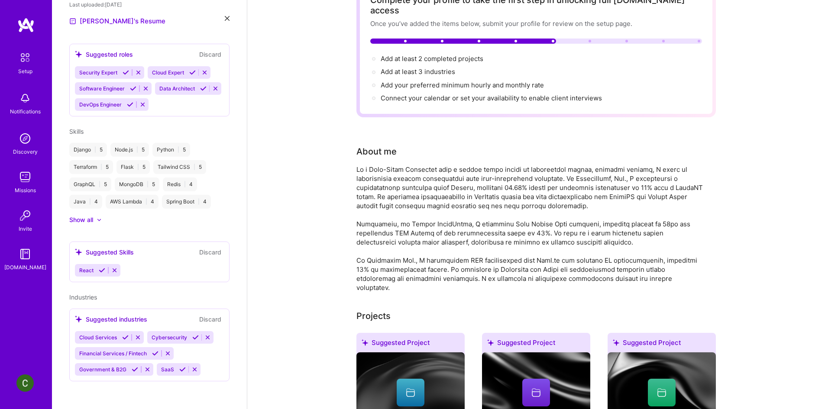
scroll to position [0, 0]
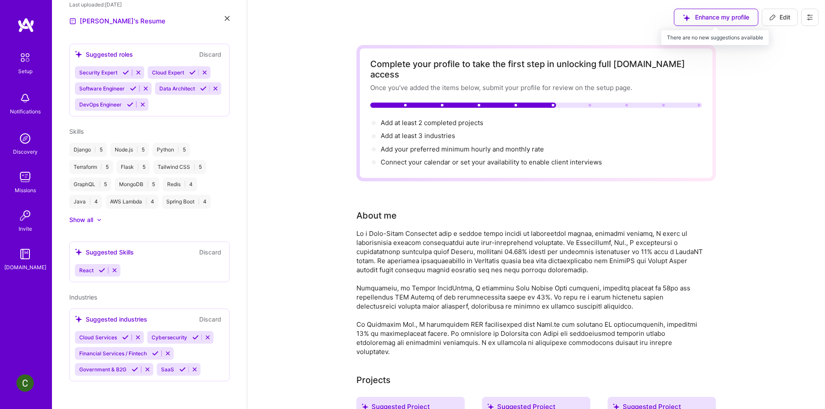
click at [727, 17] on div "Enhance my profile" at bounding box center [716, 17] width 84 height 17
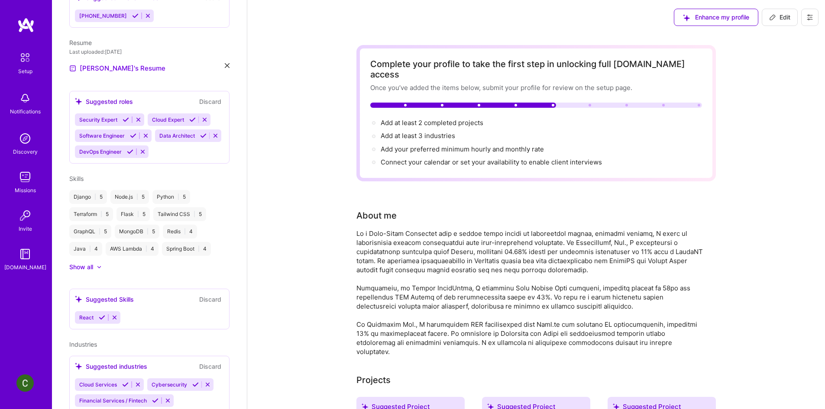
scroll to position [314, 0]
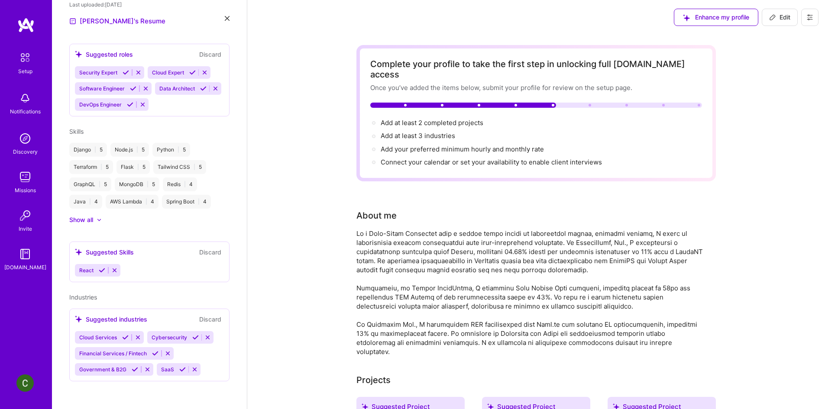
click at [193, 340] on icon at bounding box center [195, 337] width 6 height 6
click at [126, 336] on icon at bounding box center [125, 337] width 6 height 6
click at [154, 352] on icon at bounding box center [155, 354] width 6 height 6
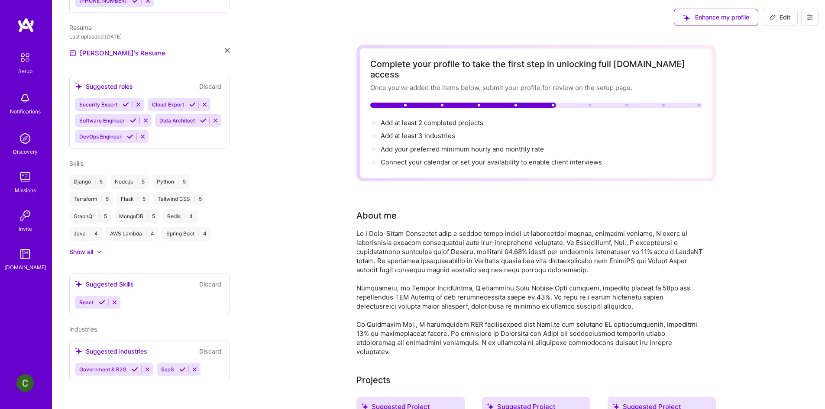
scroll to position [282, 0]
click at [133, 370] on div "[PERSON_NAME] Full-Stack Developer 7 Years Experience Location [GEOGRAPHIC_DATA…" at bounding box center [149, 204] width 195 height 409
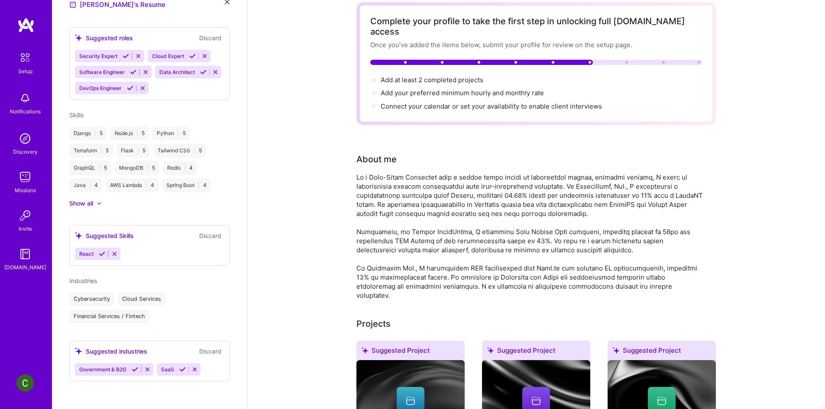
scroll to position [43, 0]
click at [133, 370] on icon at bounding box center [135, 370] width 6 height 6
click at [177, 371] on button at bounding box center [183, 369] width 12 height 7
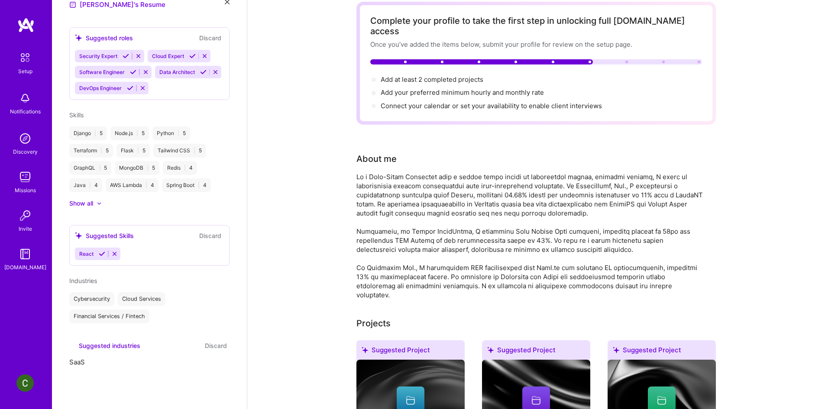
scroll to position [279, 0]
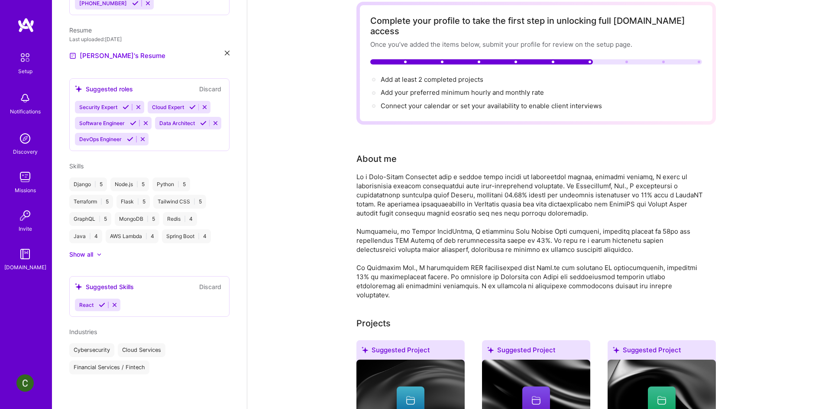
click at [102, 308] on icon at bounding box center [102, 305] width 6 height 6
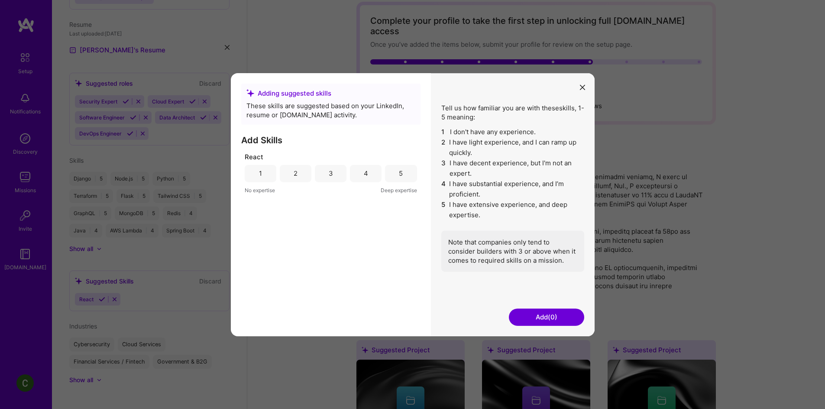
click at [406, 164] on div "React 1 2 3 4 5 No expertise Deep expertise" at bounding box center [331, 173] width 172 height 42
click at [406, 170] on div "5" at bounding box center [401, 173] width 32 height 17
click at [549, 311] on button "Add (1)" at bounding box center [546, 317] width 75 height 17
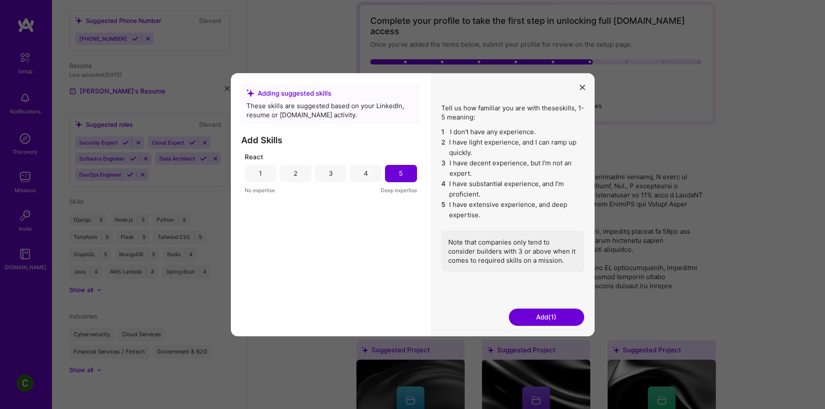
click at [549, 322] on button "Add (1)" at bounding box center [546, 317] width 75 height 17
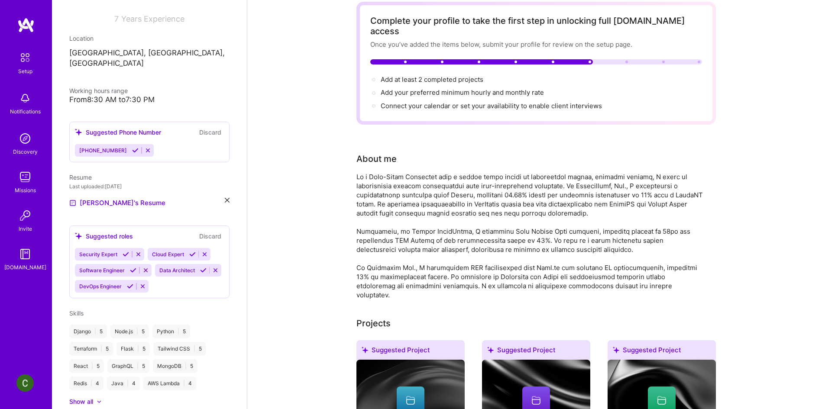
scroll to position [71, 0]
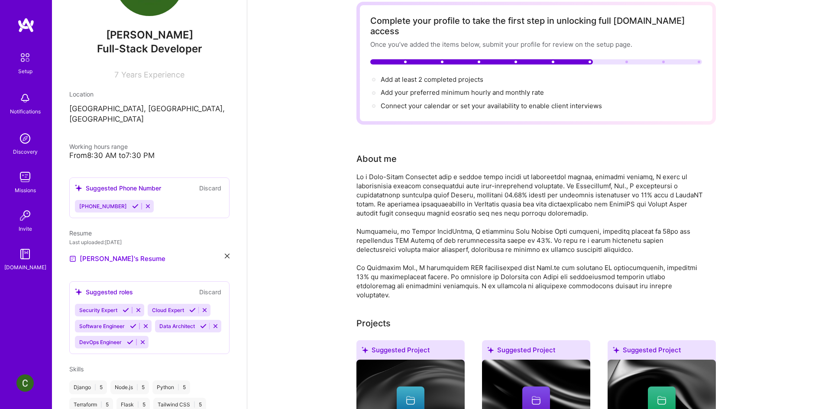
click at [128, 307] on icon at bounding box center [126, 310] width 6 height 6
click at [197, 314] on icon at bounding box center [200, 310] width 6 height 6
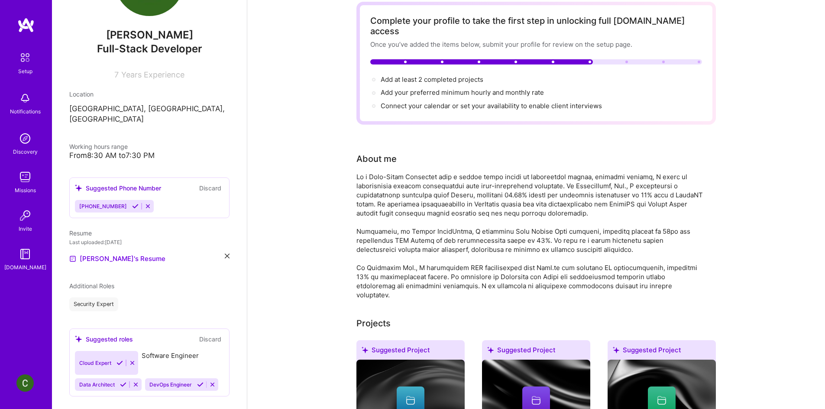
click at [120, 360] on icon at bounding box center [120, 363] width 6 height 6
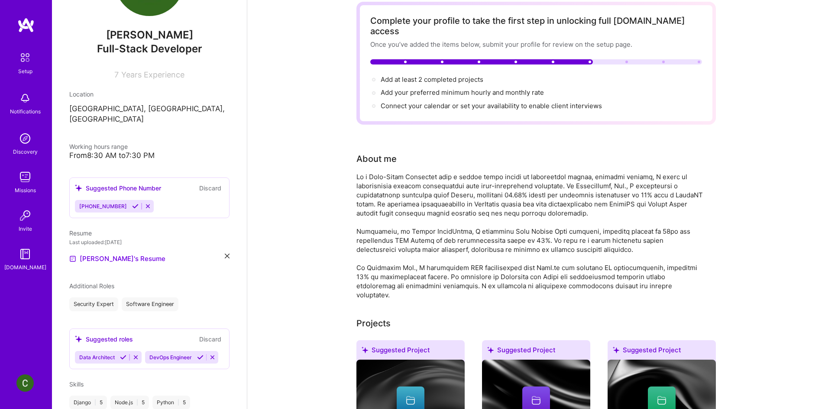
click at [120, 354] on icon at bounding box center [123, 357] width 6 height 6
click at [129, 361] on icon at bounding box center [130, 357] width 6 height 6
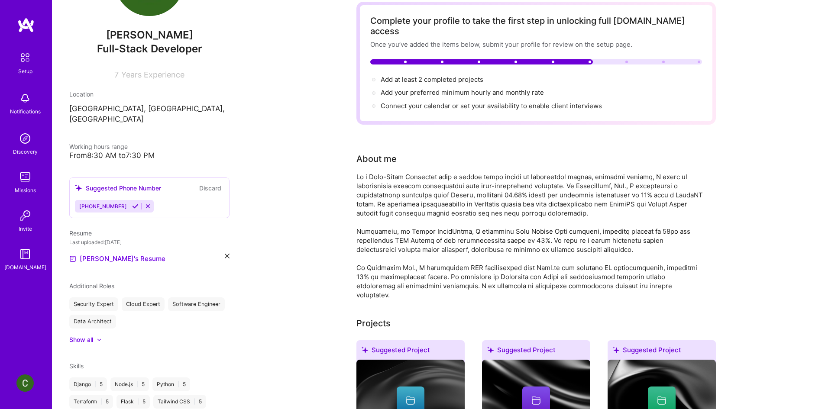
click at [132, 203] on icon at bounding box center [135, 206] width 6 height 6
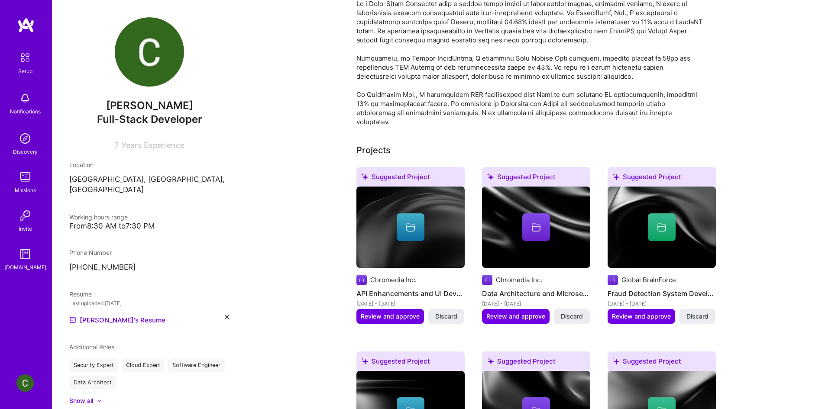
scroll to position [0, 0]
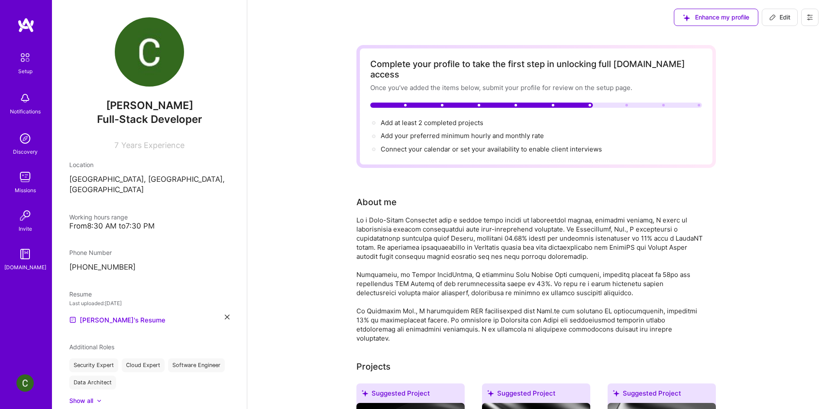
click at [812, 15] on icon at bounding box center [810, 17] width 7 height 7
click at [784, 22] on button "Edit" at bounding box center [780, 17] width 36 height 17
select select "PH"
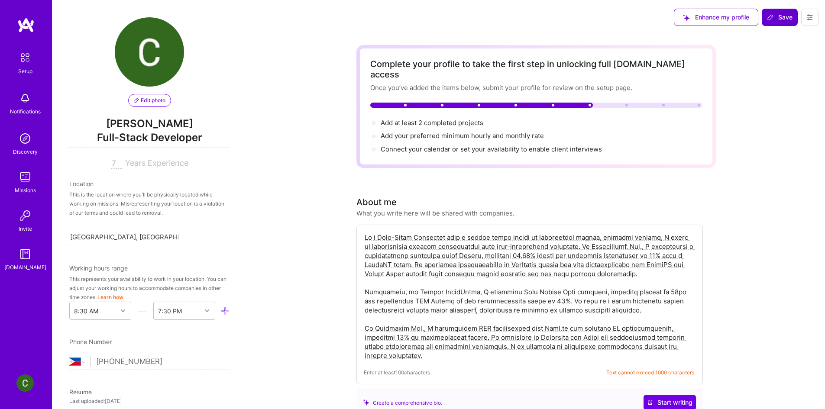
scroll to position [303, 0]
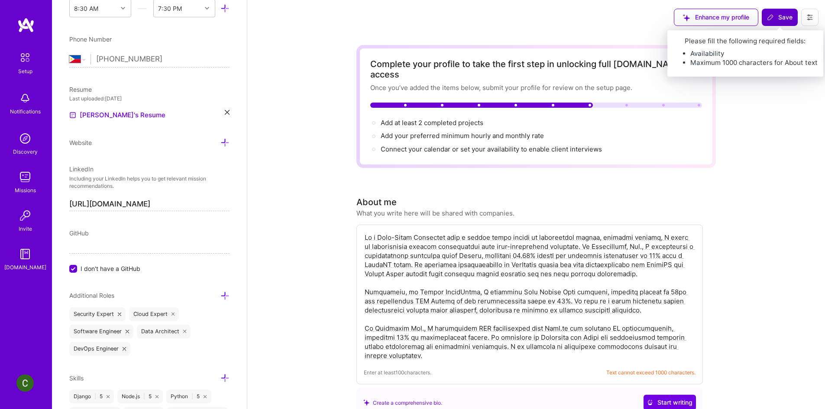
click at [776, 22] on span "Save" at bounding box center [780, 17] width 26 height 9
click at [782, 20] on span "Save" at bounding box center [780, 17] width 26 height 9
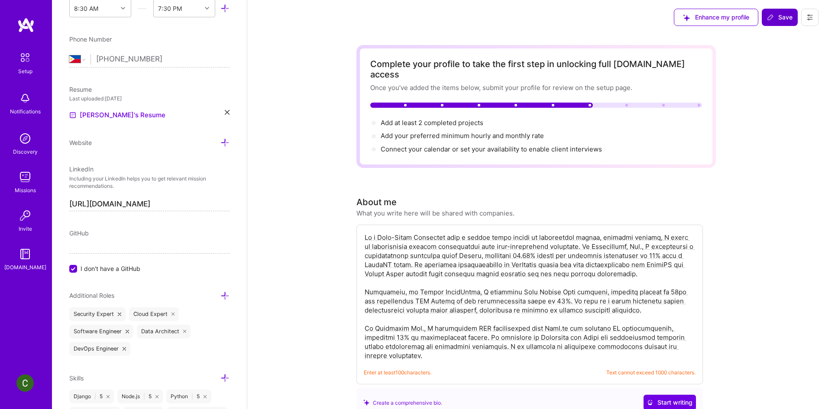
click at [764, 12] on button "Save" at bounding box center [780, 17] width 36 height 17
click at [772, 17] on icon at bounding box center [770, 17] width 7 height 7
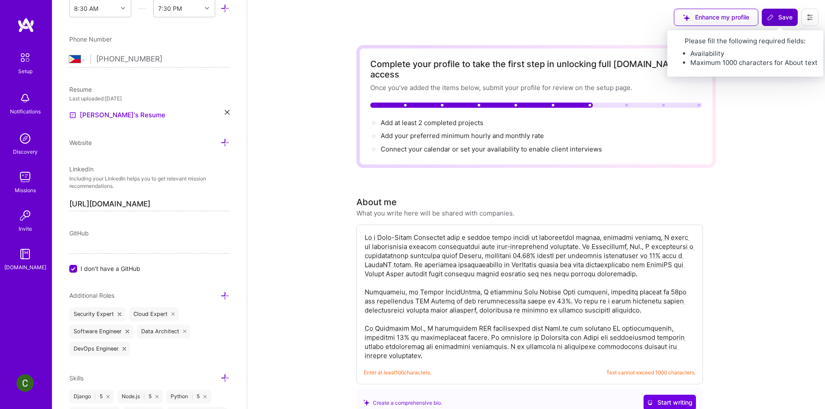
click at [786, 19] on span "Save" at bounding box center [780, 17] width 26 height 9
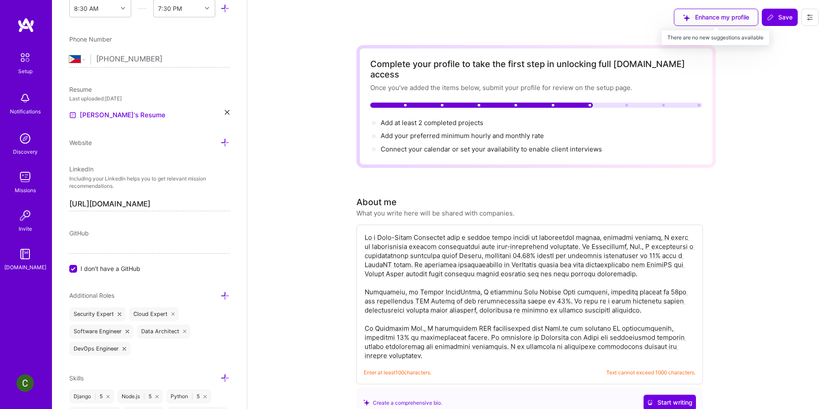
click at [726, 14] on div "Enhance my profile" at bounding box center [716, 17] width 84 height 17
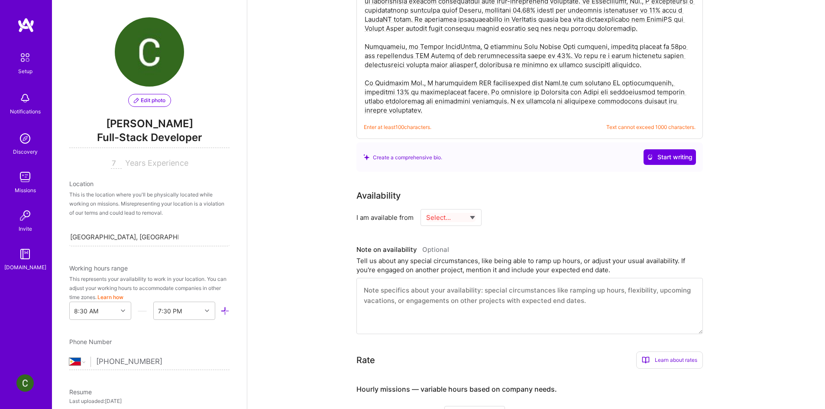
scroll to position [260, 0]
